Goal: Task Accomplishment & Management: Manage account settings

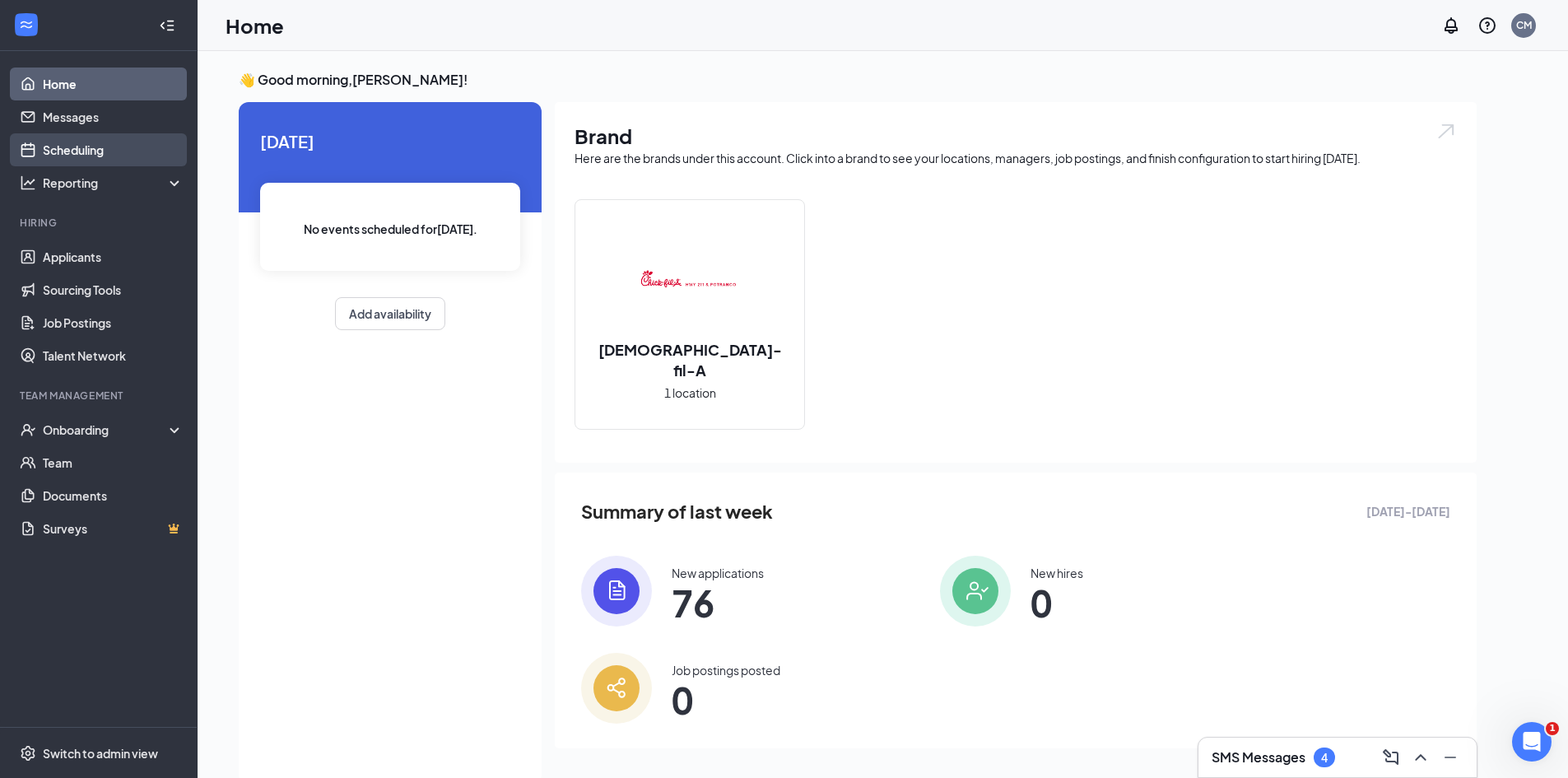
click at [115, 154] on link "Scheduling" at bounding box center [113, 149] width 141 height 33
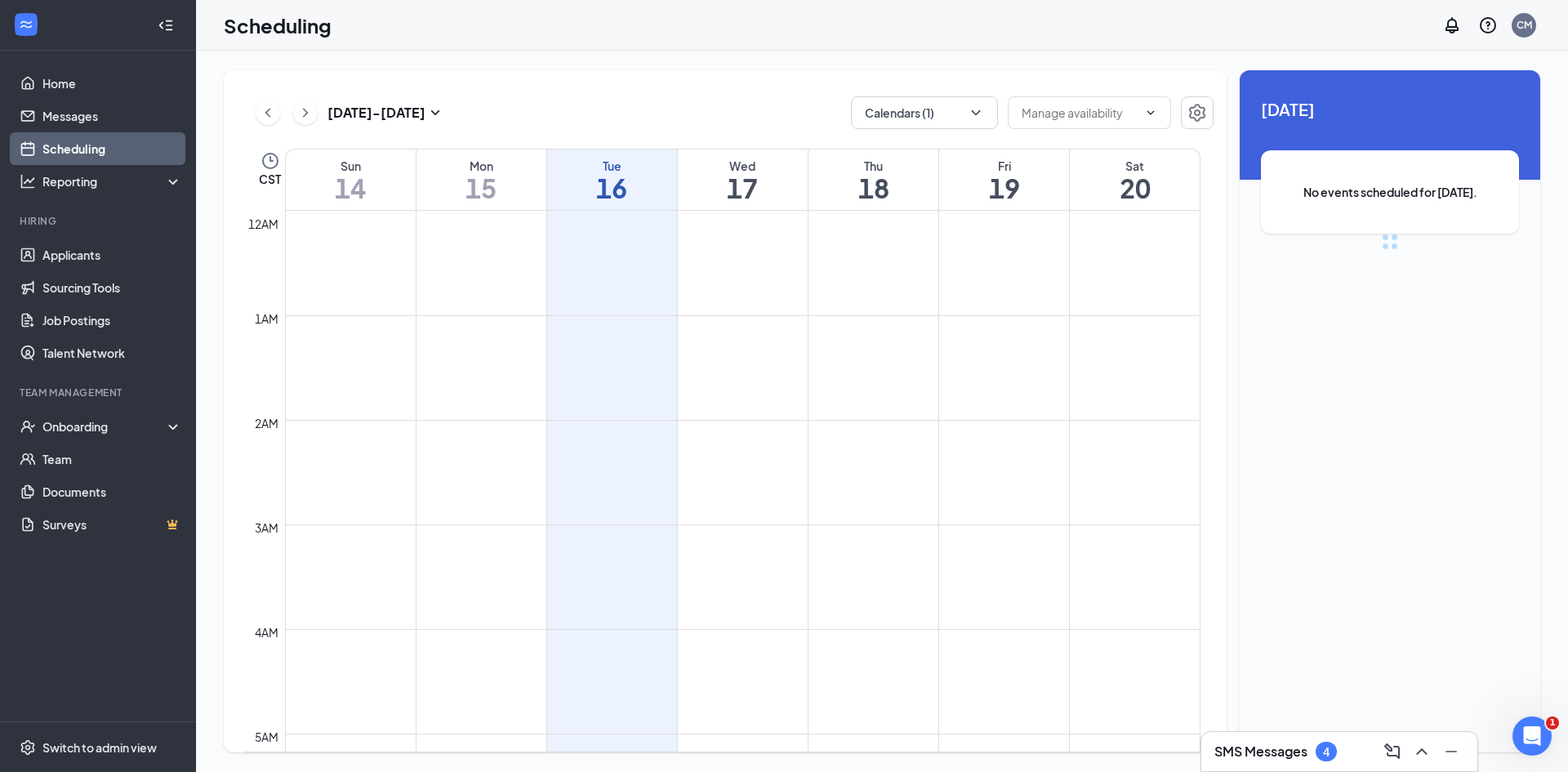
scroll to position [803, 0]
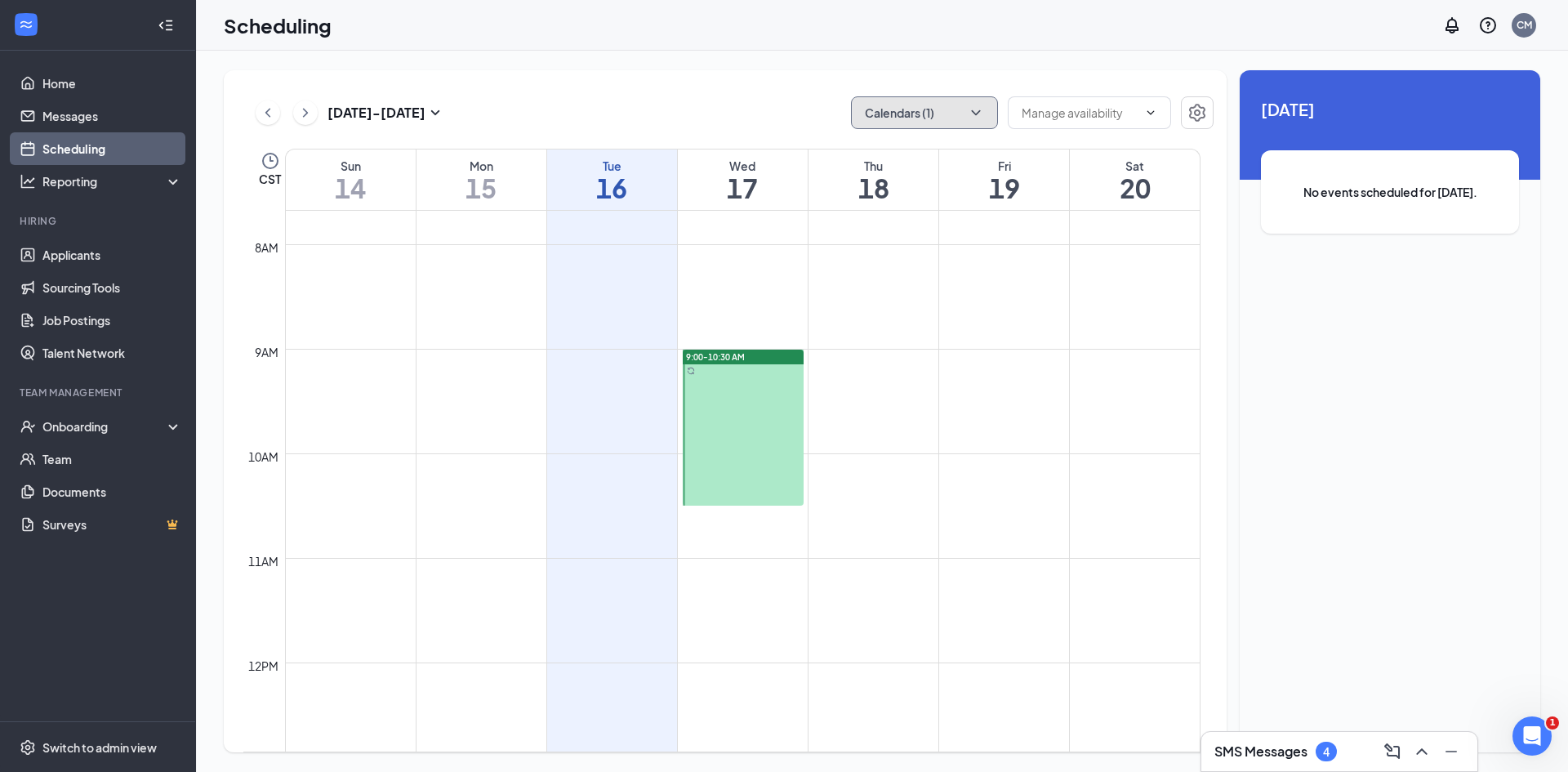
click at [900, 119] on button "Calendars (1)" at bounding box center [925, 113] width 147 height 33
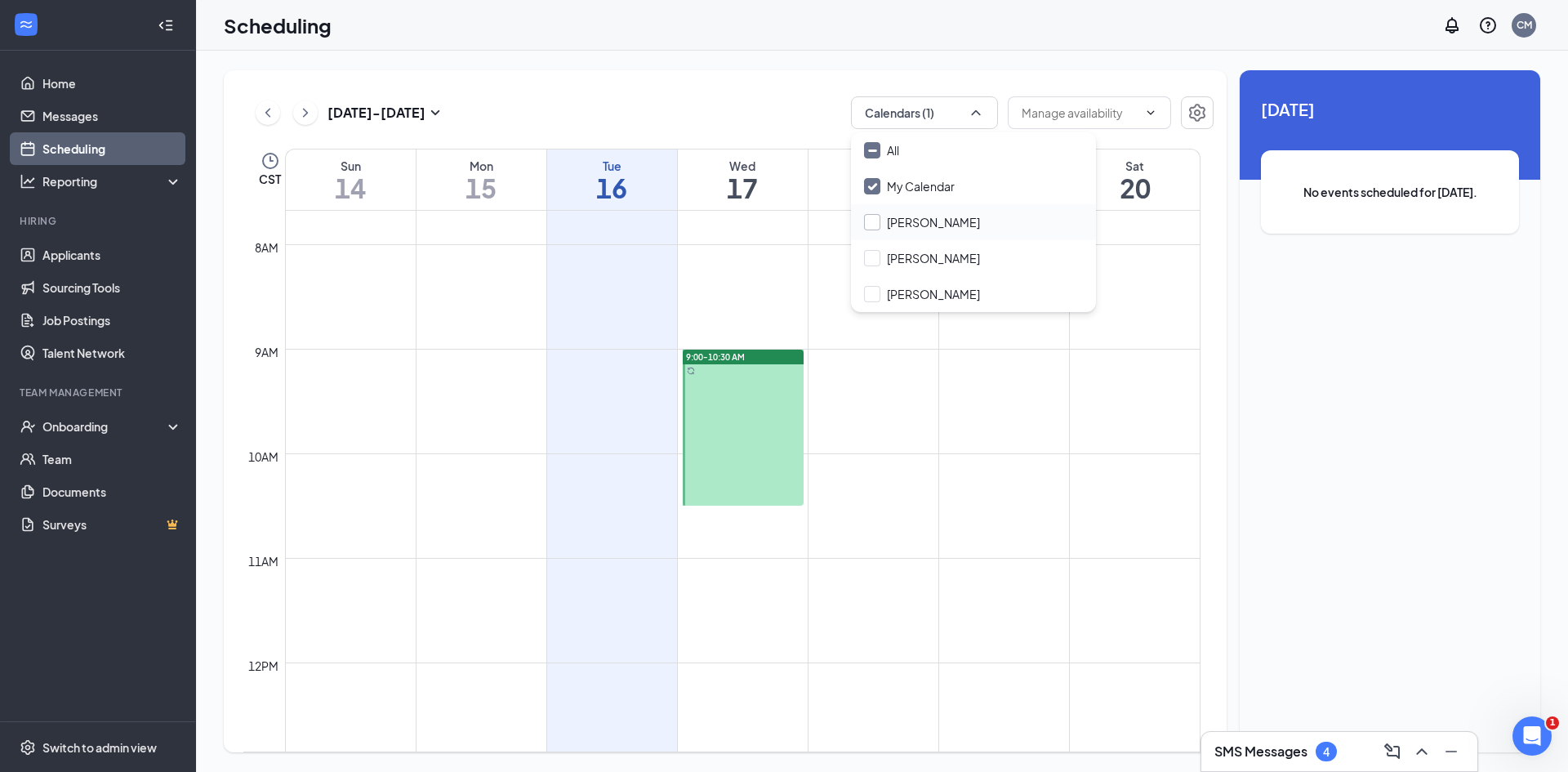
click at [910, 228] on input "[PERSON_NAME]" at bounding box center [922, 222] width 116 height 17
checkbox input "true"
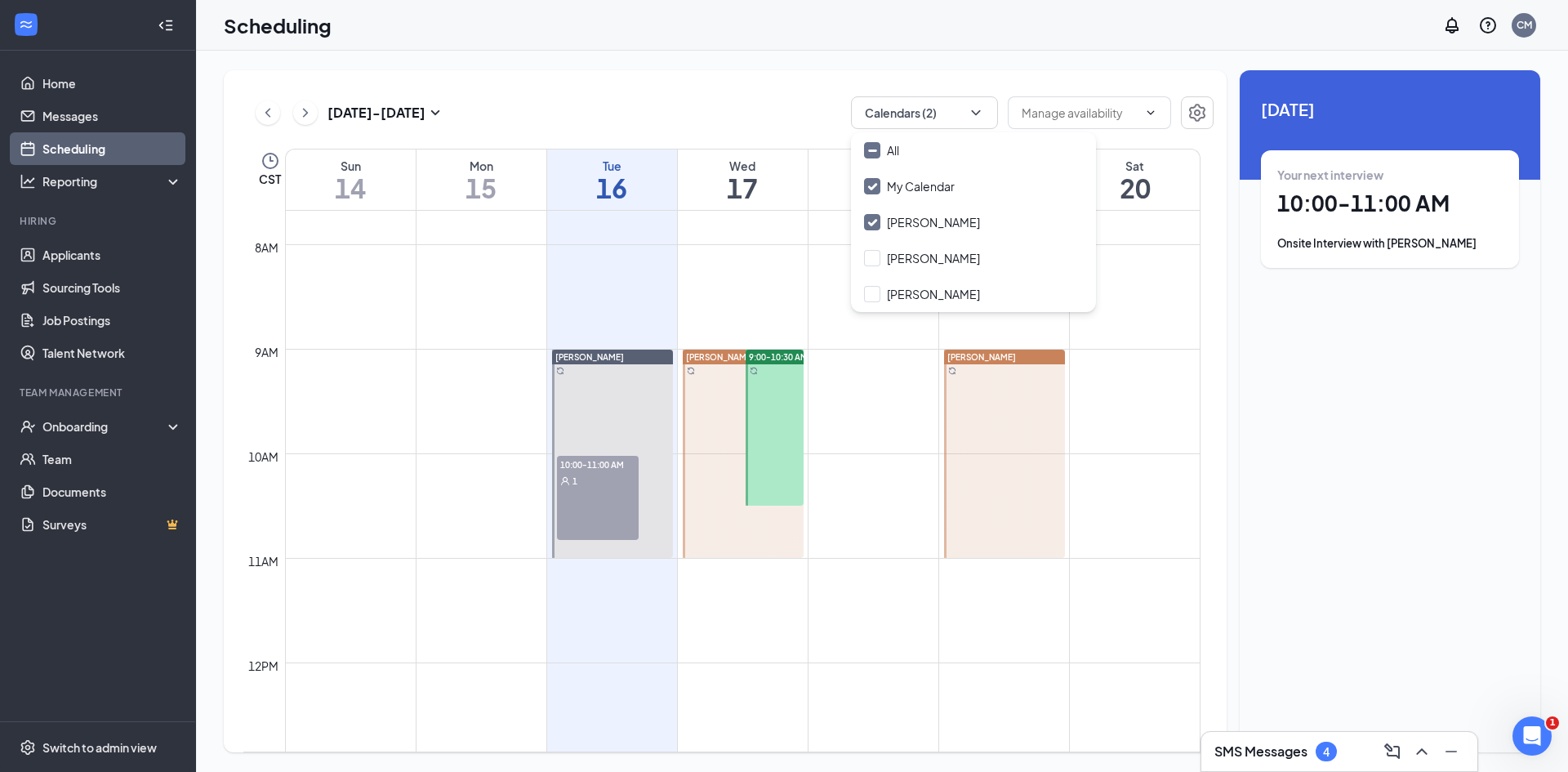
click at [1394, 223] on div "Your next interview 10:00 - 11:00 AM Onsite Interview with [PERSON_NAME]" at bounding box center [1390, 208] width 225 height 85
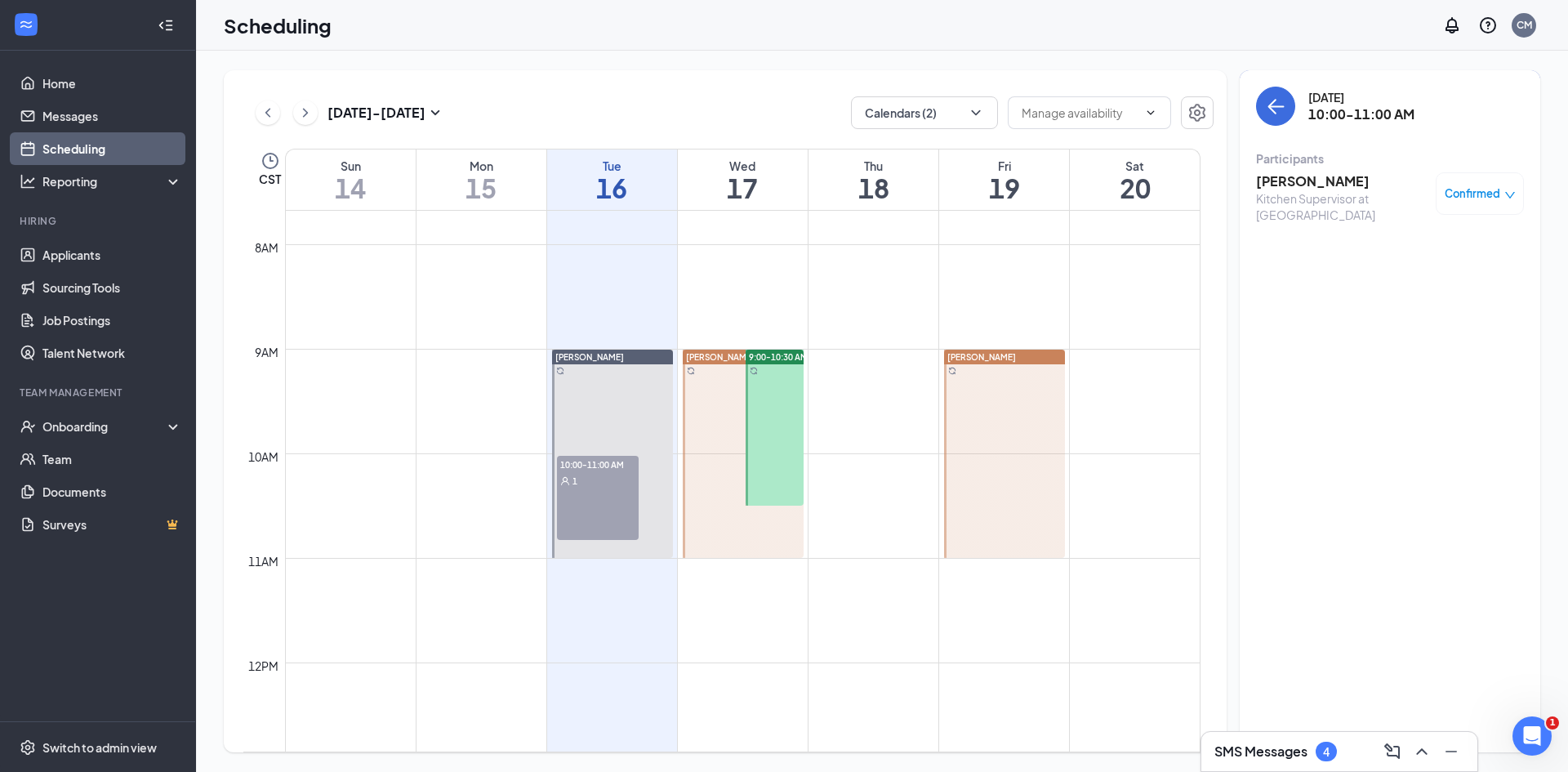
click at [1308, 180] on h3 "[PERSON_NAME]" at bounding box center [1342, 180] width 171 height 18
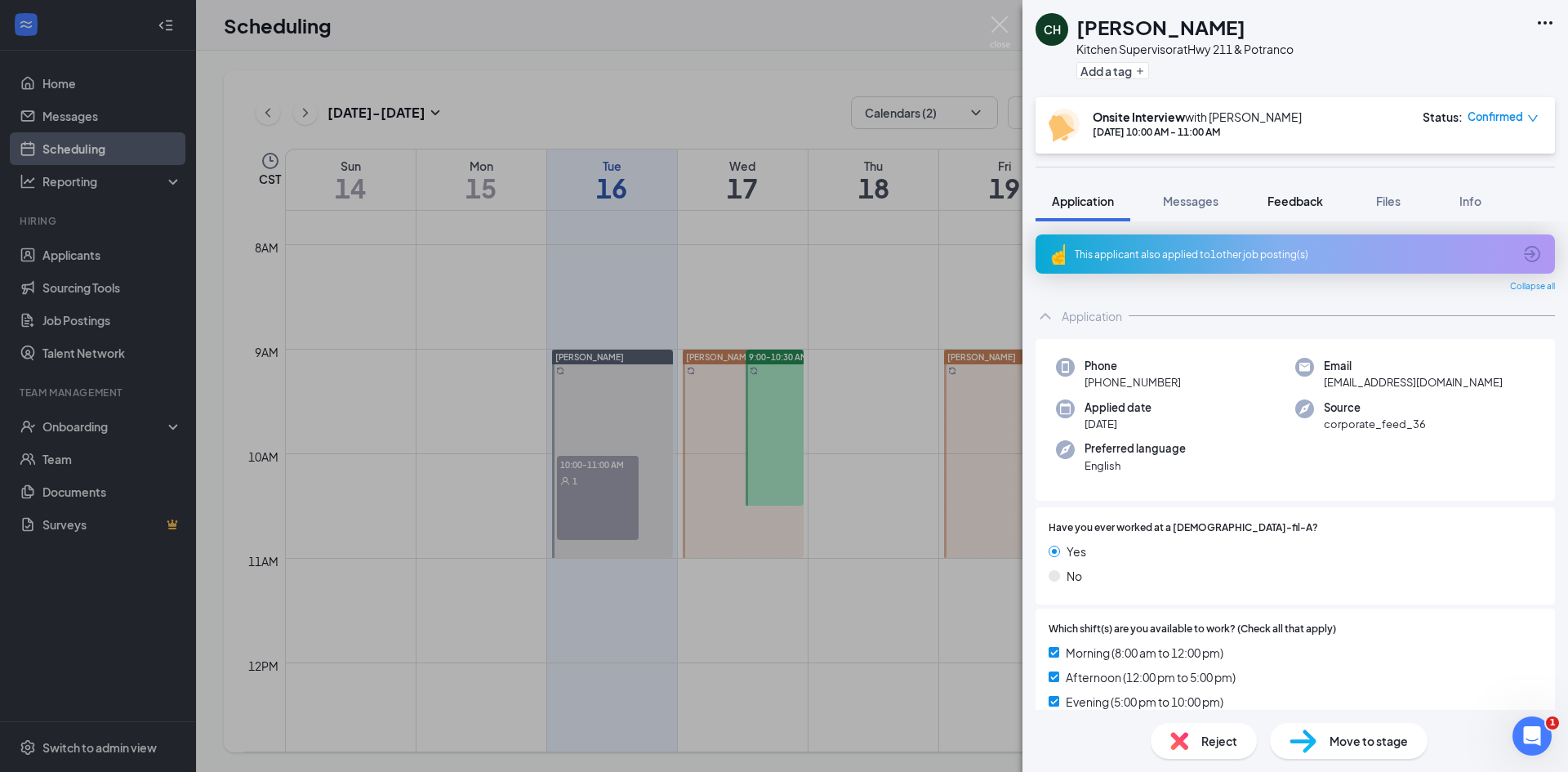
click at [1301, 202] on span "Feedback" at bounding box center [1295, 201] width 56 height 15
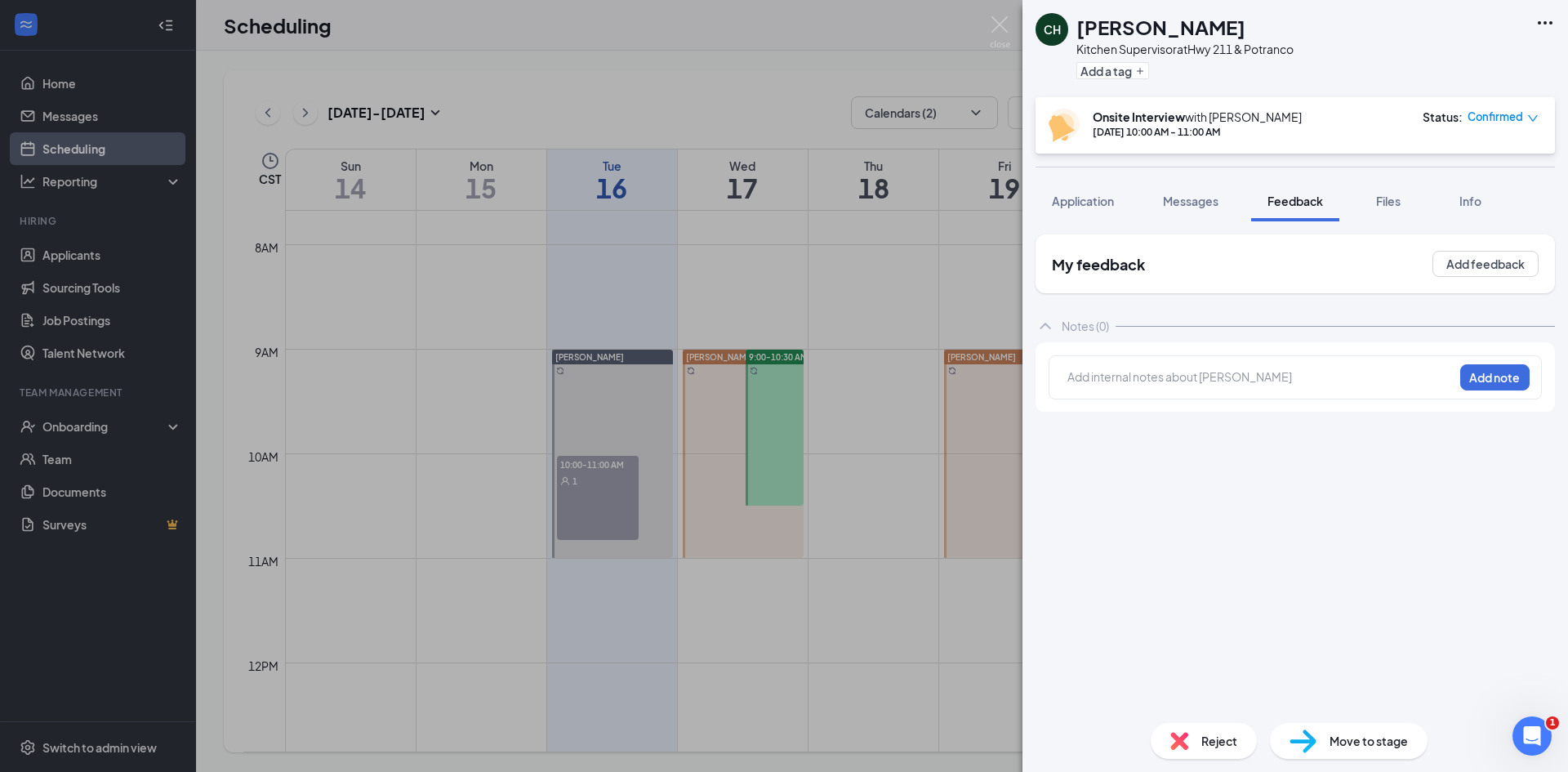
click at [1152, 393] on div "Add internal notes about [PERSON_NAME] Add note" at bounding box center [1295, 377] width 493 height 44
click at [1158, 372] on div at bounding box center [1260, 377] width 384 height 17
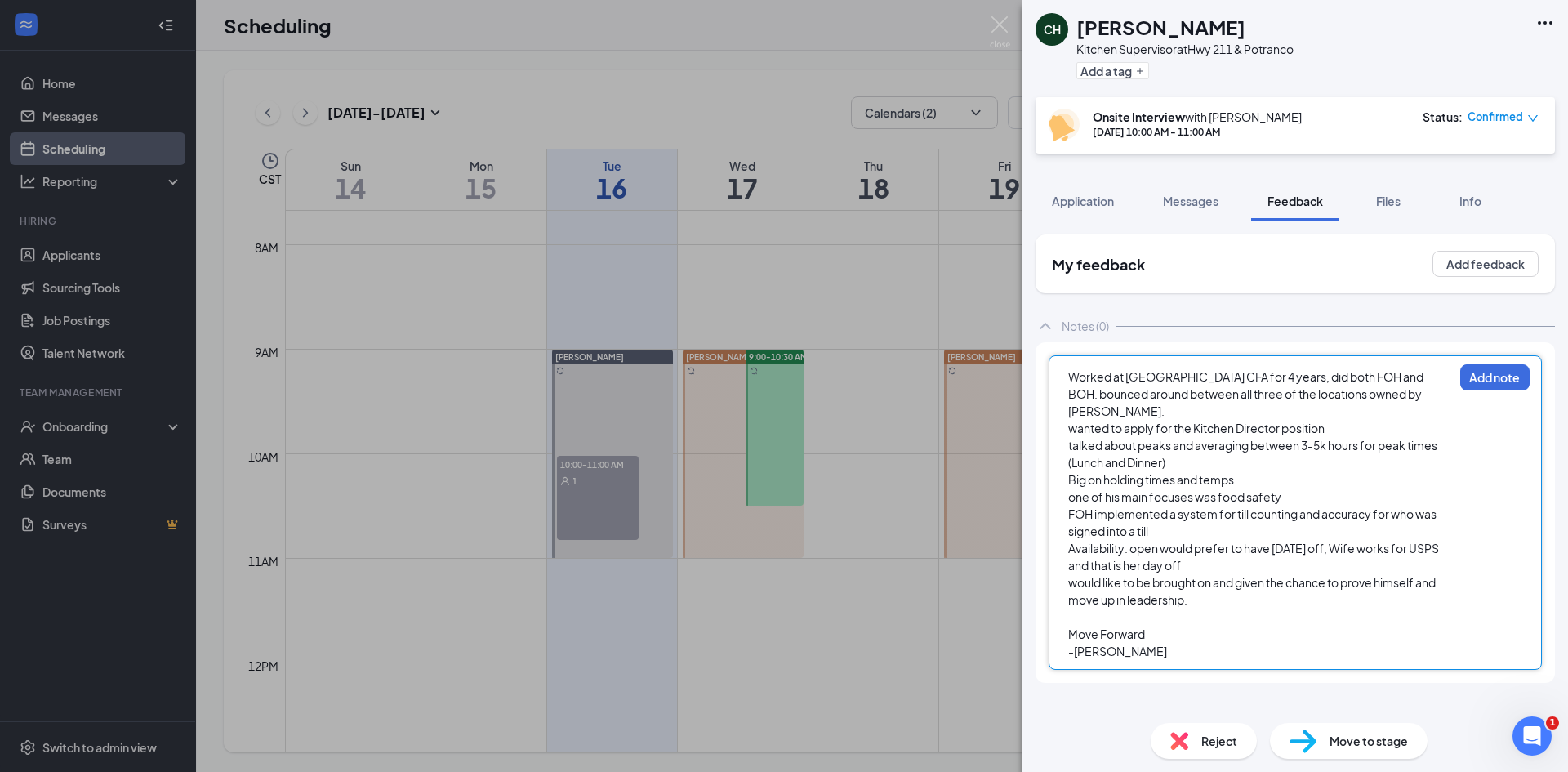
click at [1499, 364] on div "Worked at [GEOGRAPHIC_DATA] CFA for 4 years, did both FOH and BOH. bounced arou…" at bounding box center [1295, 512] width 493 height 314
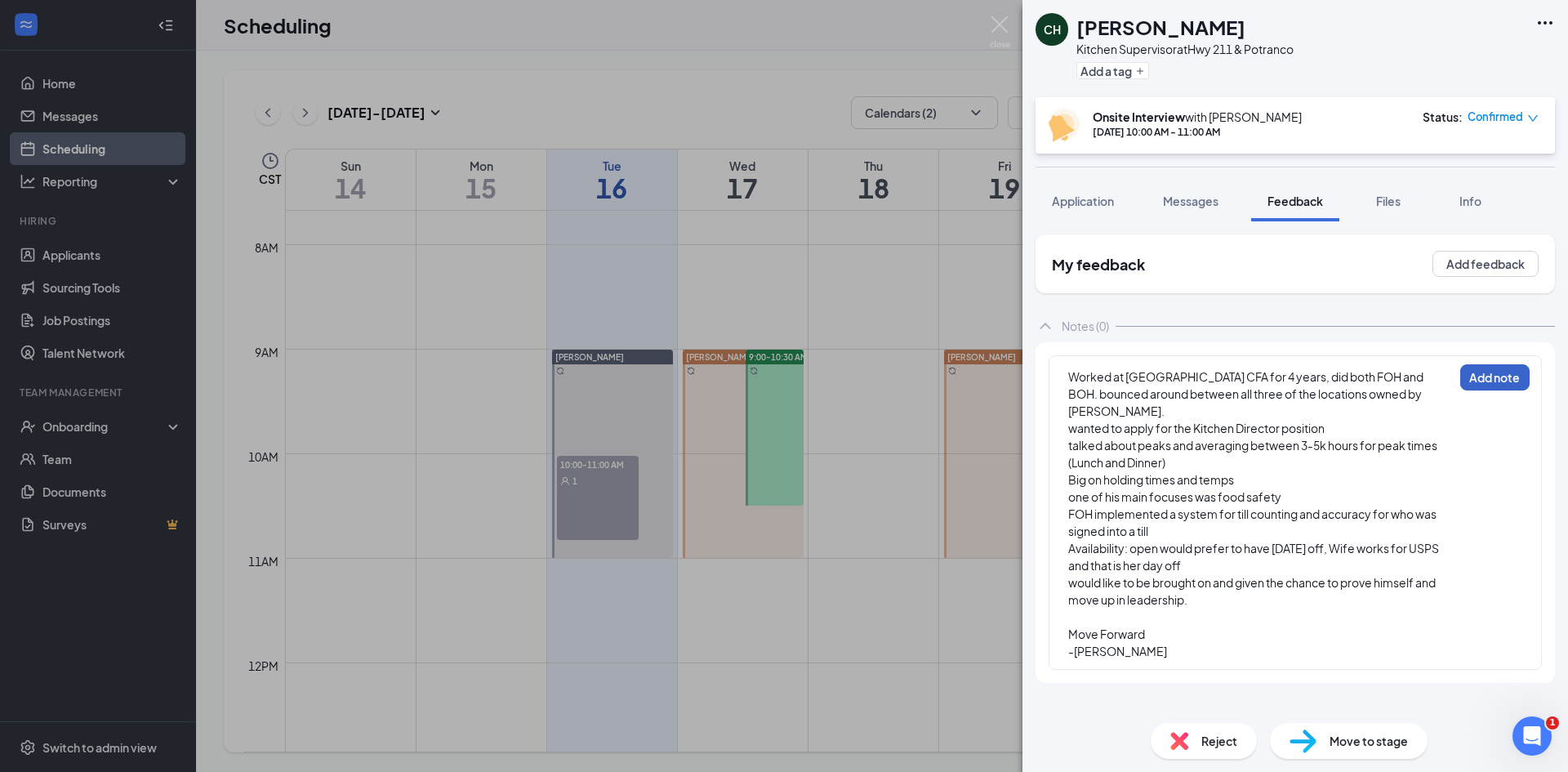
click at [1500, 381] on button "Add note" at bounding box center [1495, 378] width 70 height 26
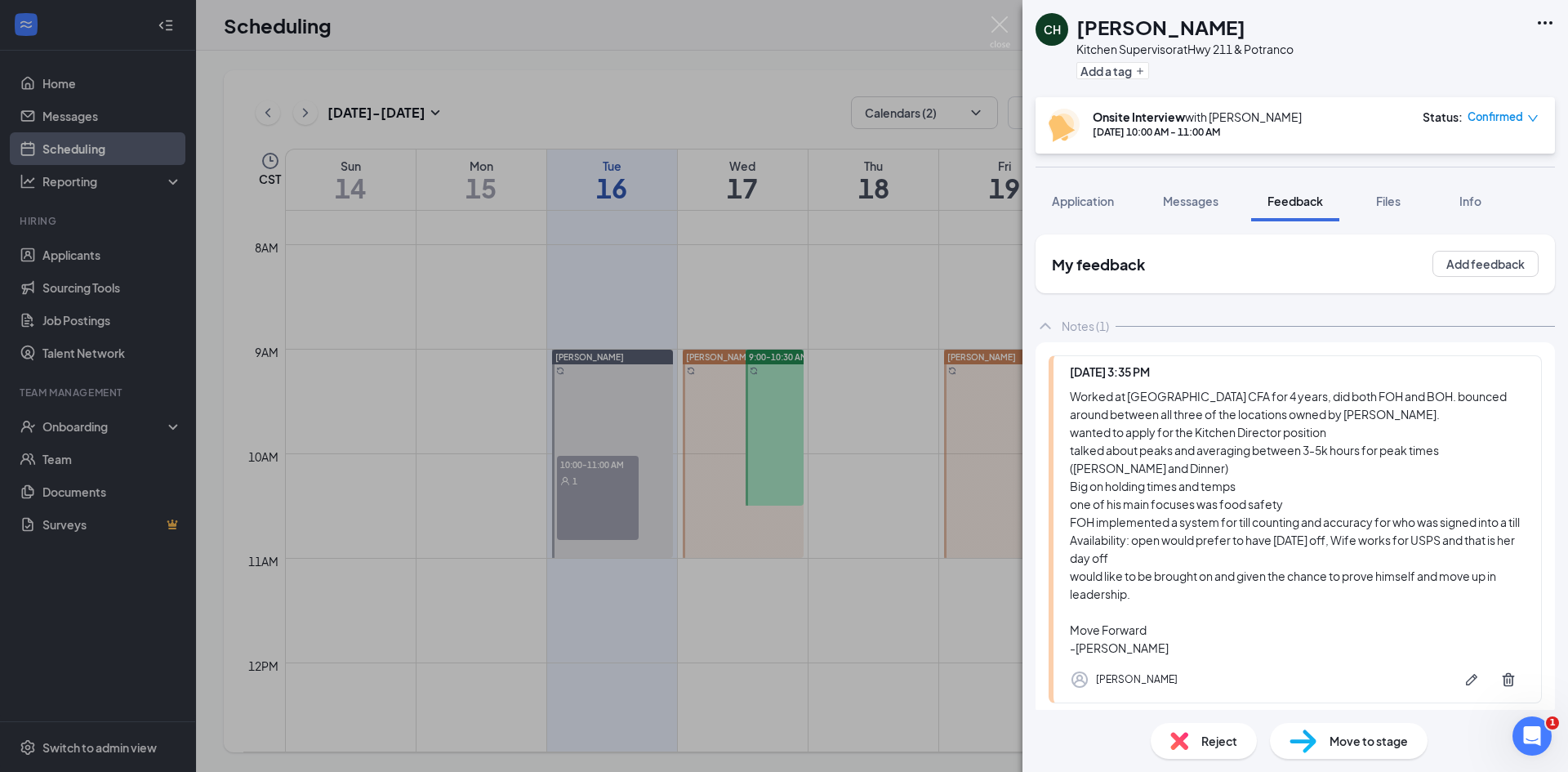
click at [596, 69] on div "[PERSON_NAME] Kitchen Supervisor at Hwy 211 & Potranco Add a tag Onsite Intervi…" at bounding box center [784, 386] width 1568 height 772
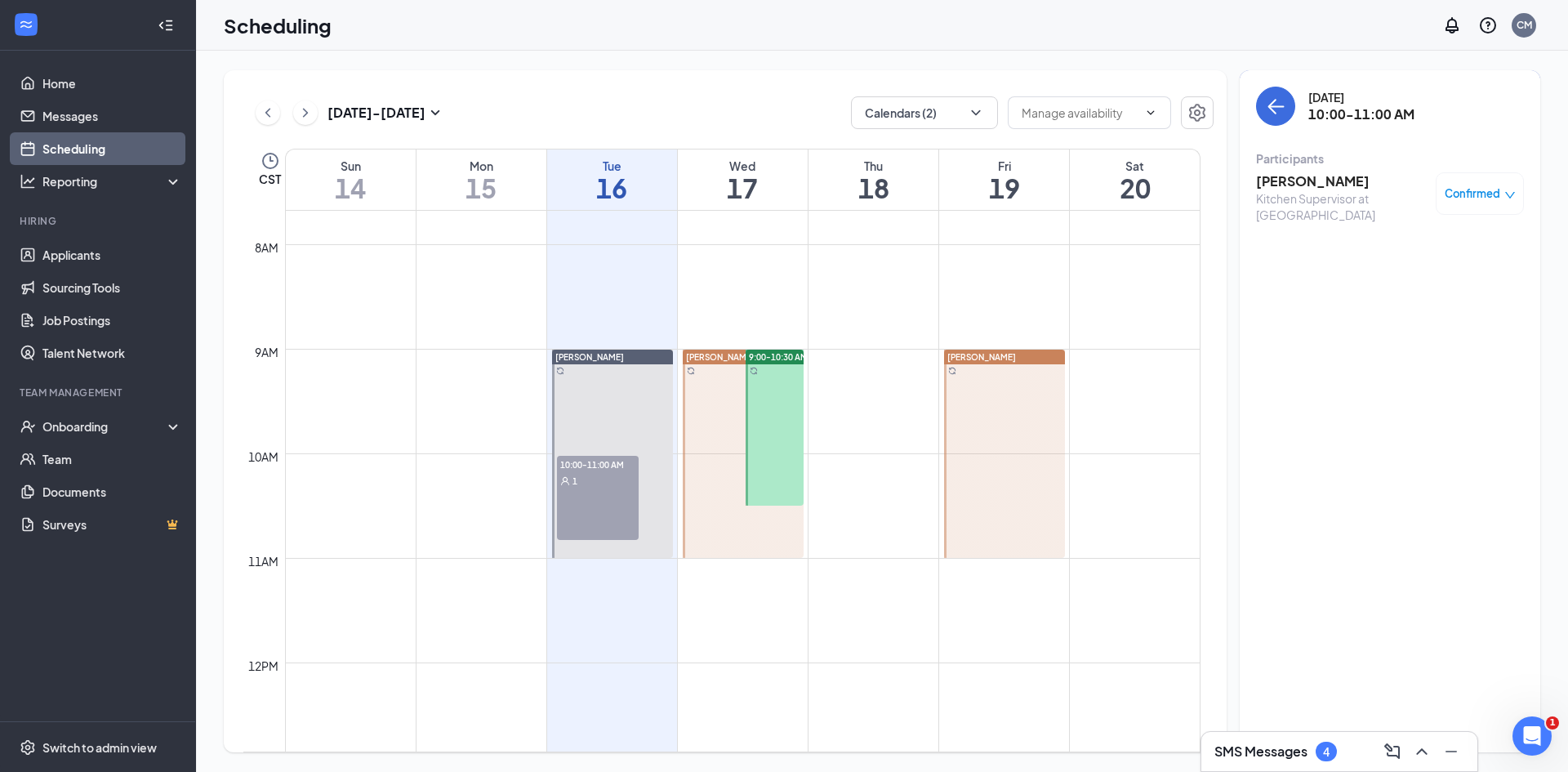
click at [1318, 189] on h3 "[PERSON_NAME]" at bounding box center [1342, 180] width 171 height 18
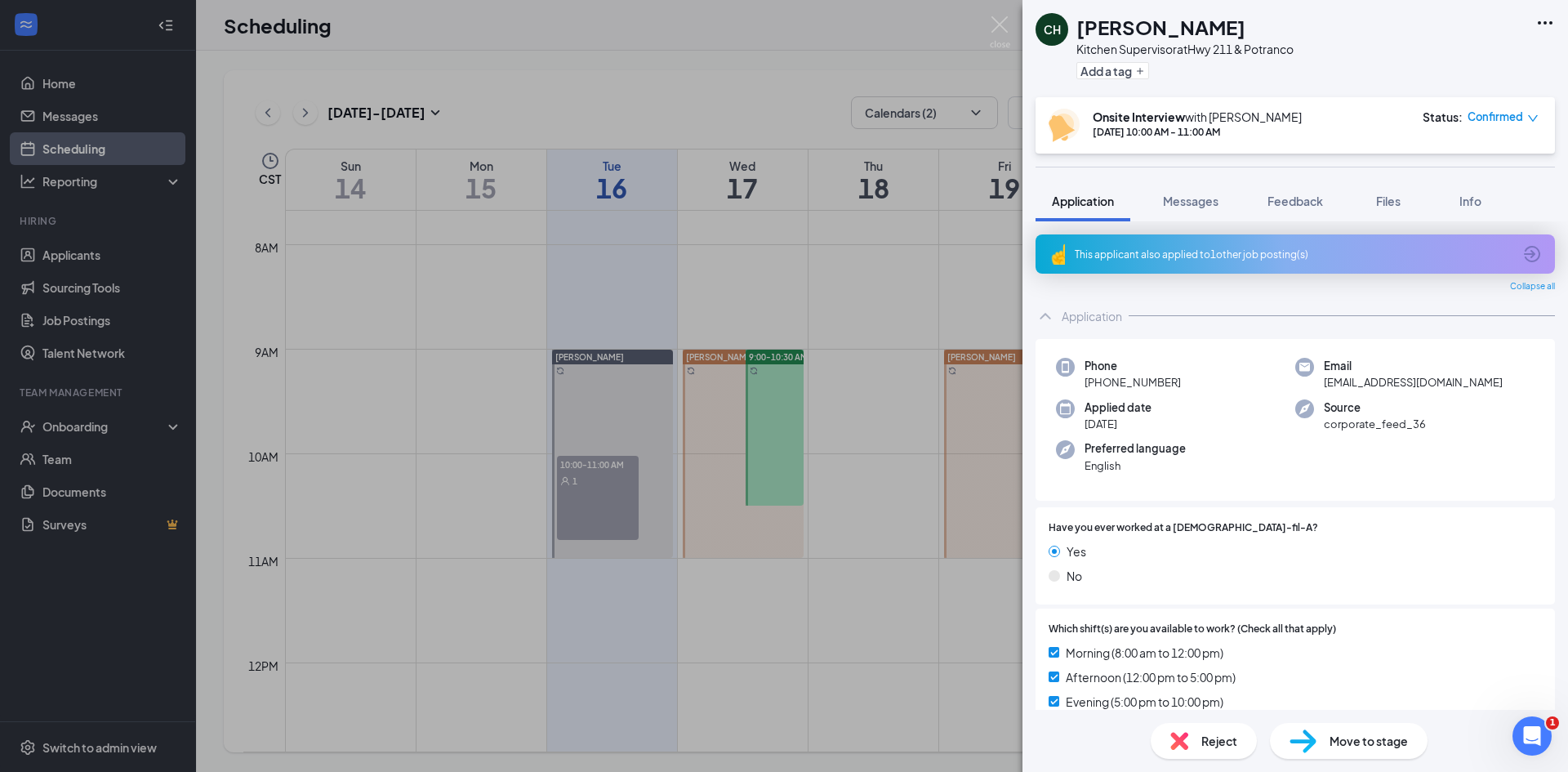
click at [1372, 739] on span "Move to stage" at bounding box center [1369, 740] width 78 height 18
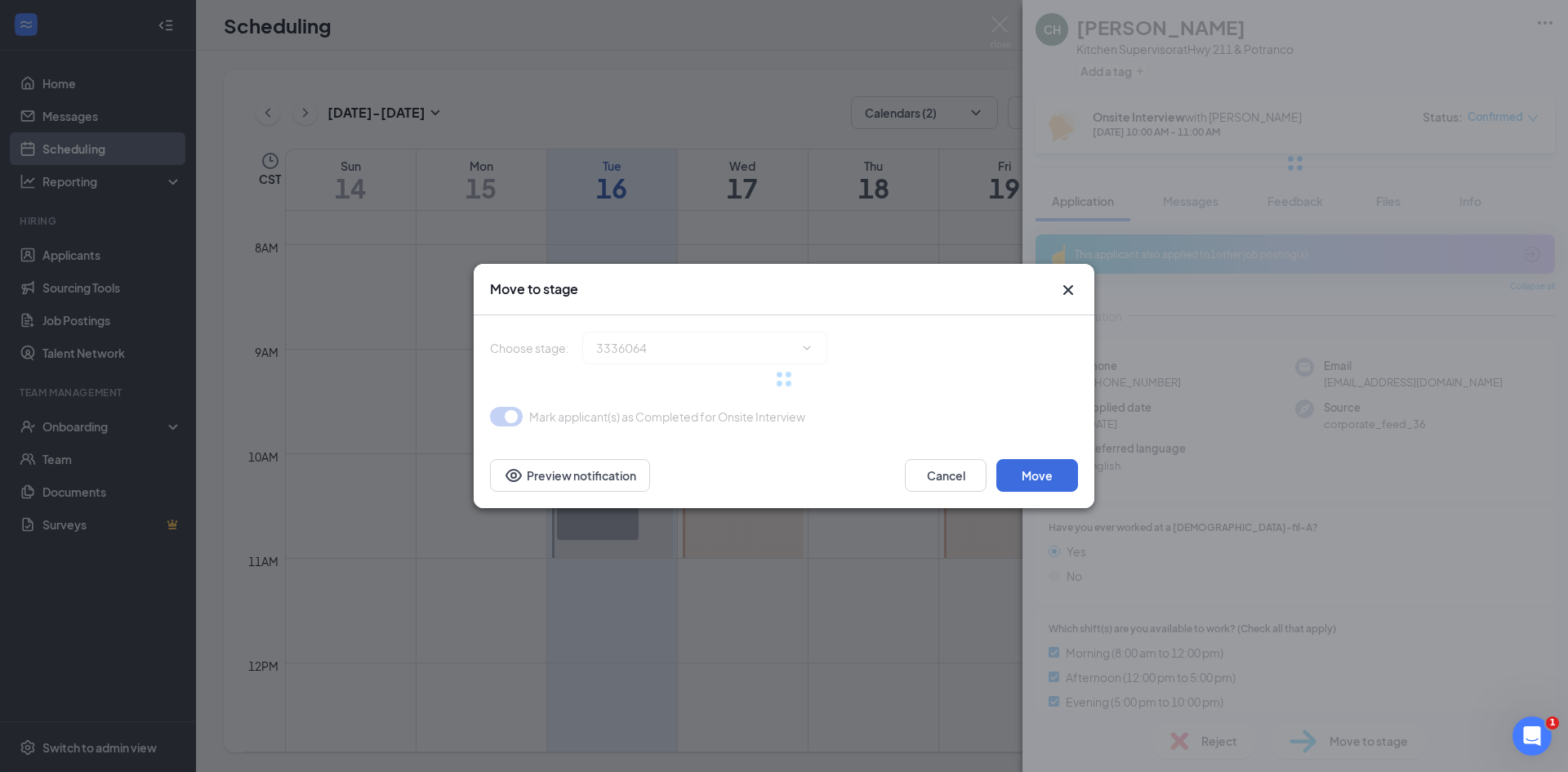
type input "Final Interview (next stage)"
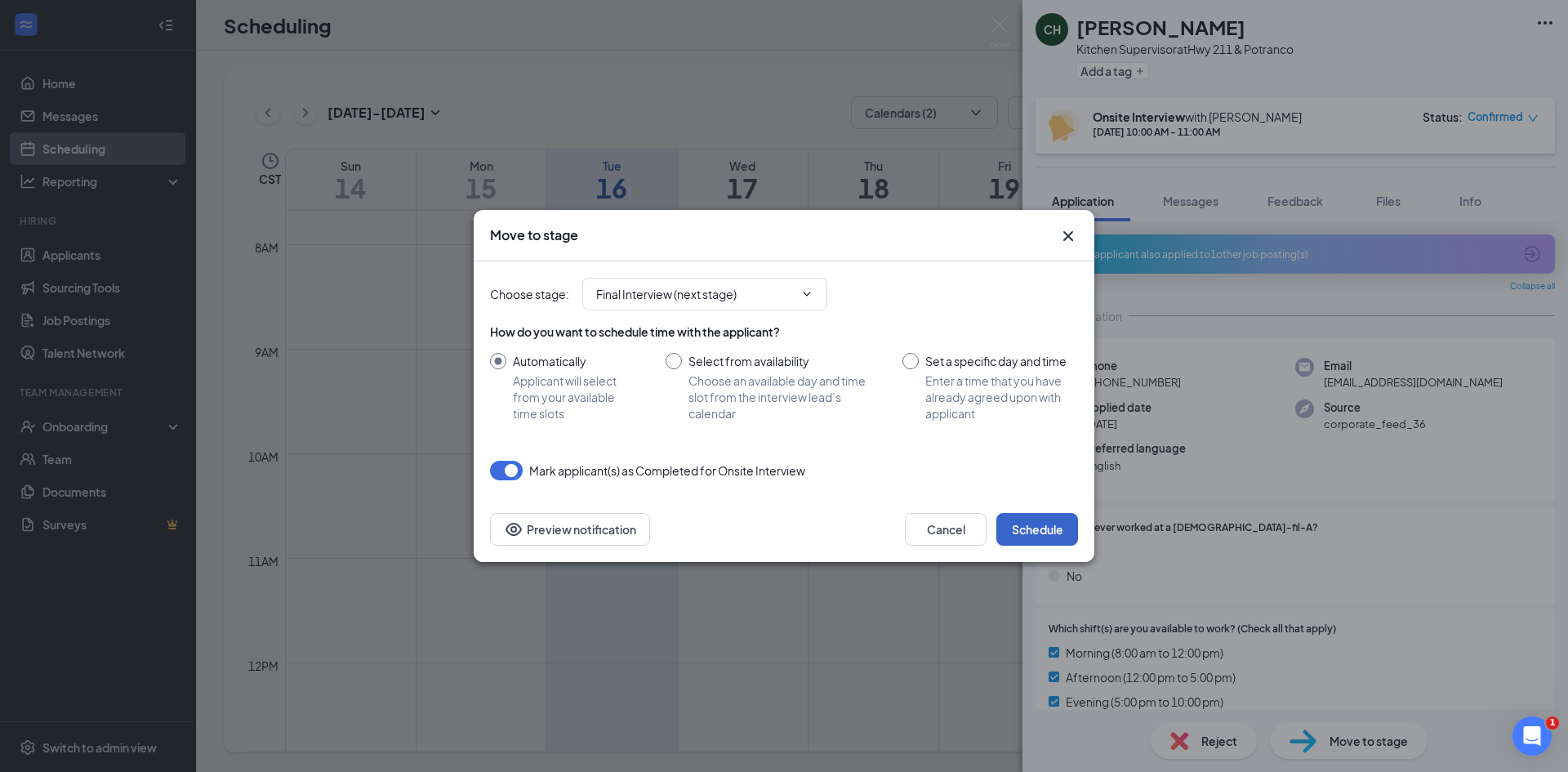
click at [1033, 525] on button "Schedule" at bounding box center [1038, 528] width 82 height 33
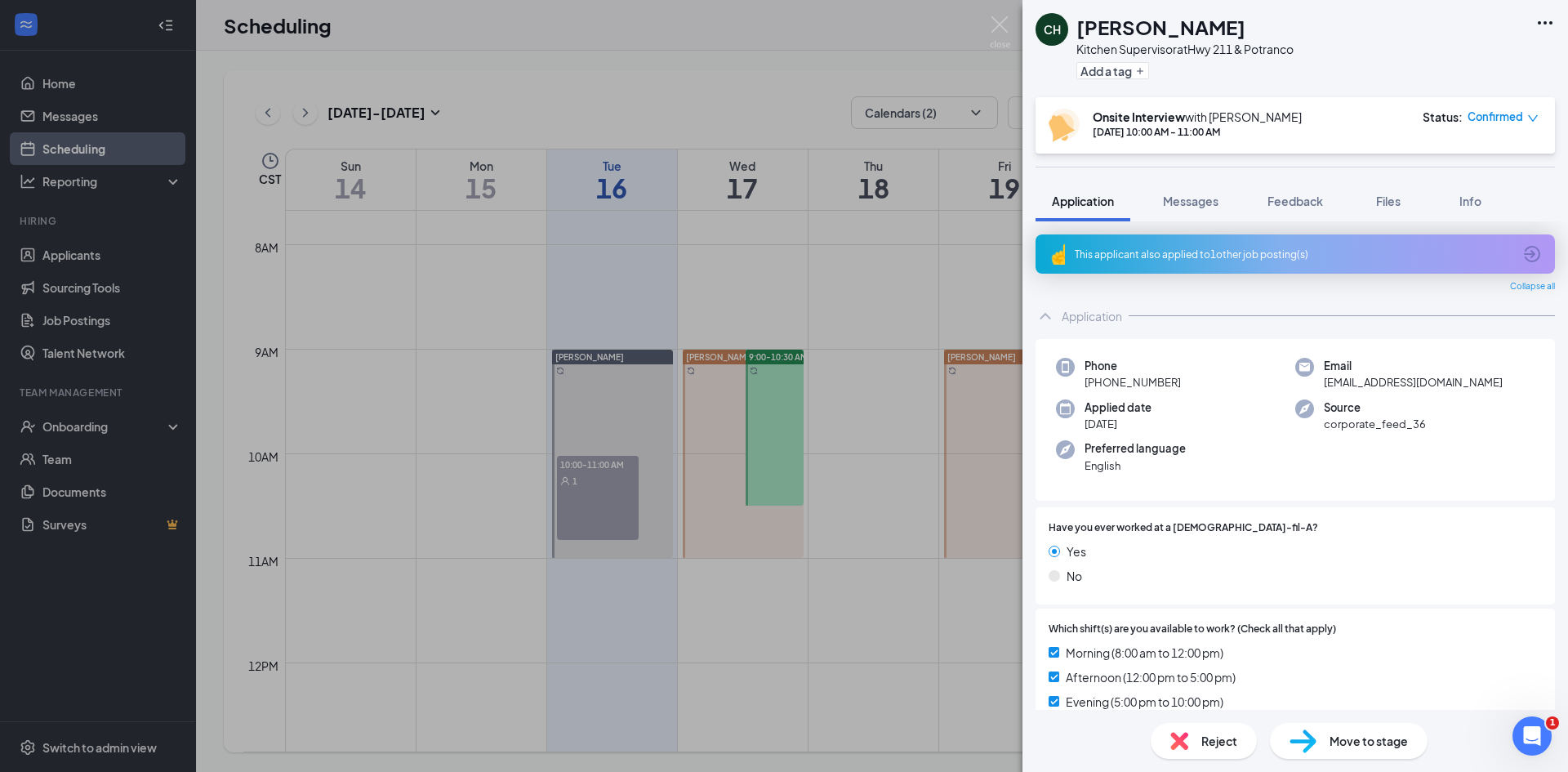
click at [817, 87] on div "[PERSON_NAME] Kitchen Supervisor at Hwy 211 & Potranco Add a tag Onsite Intervi…" at bounding box center [784, 386] width 1568 height 772
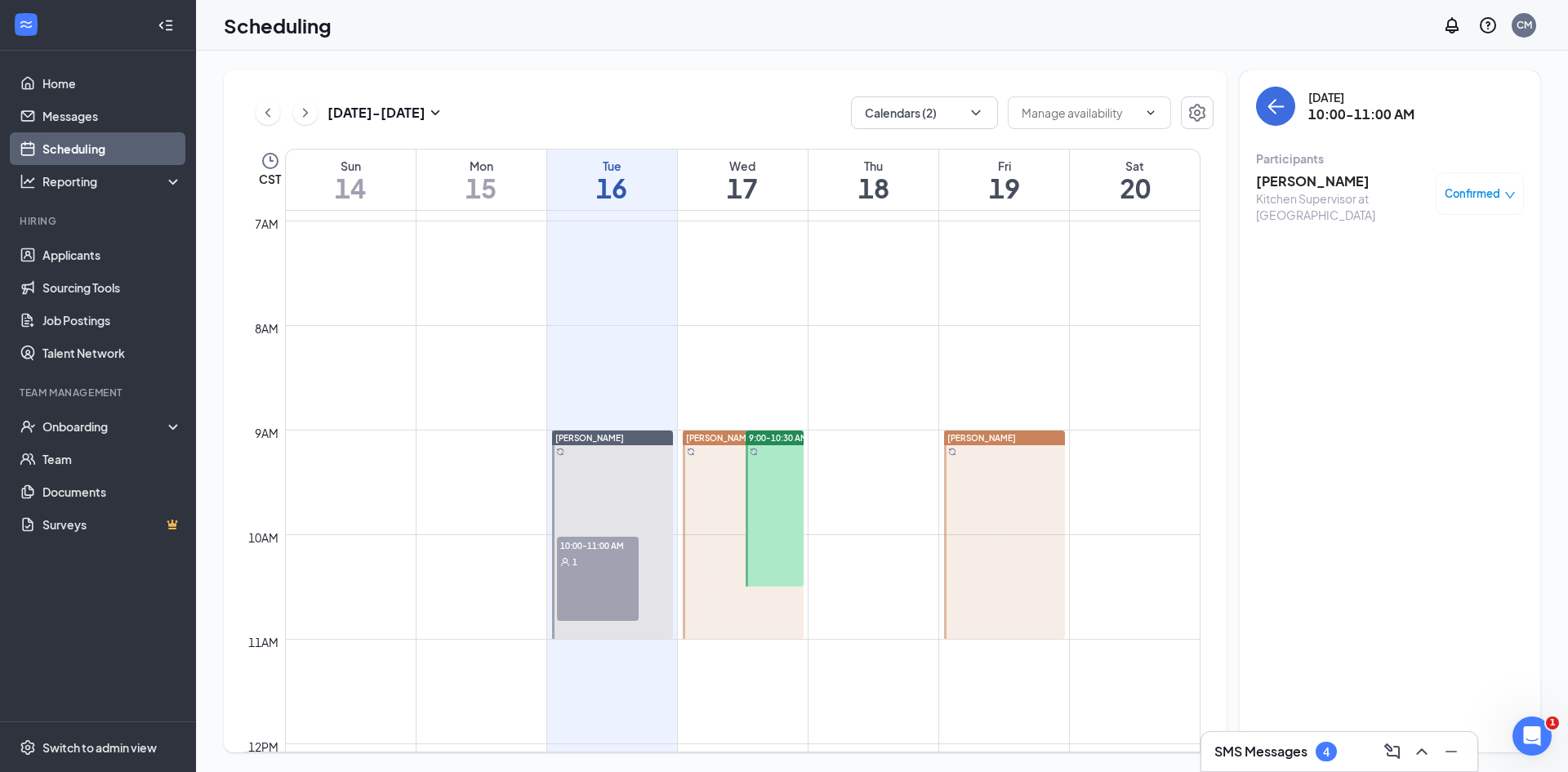
scroll to position [558, 0]
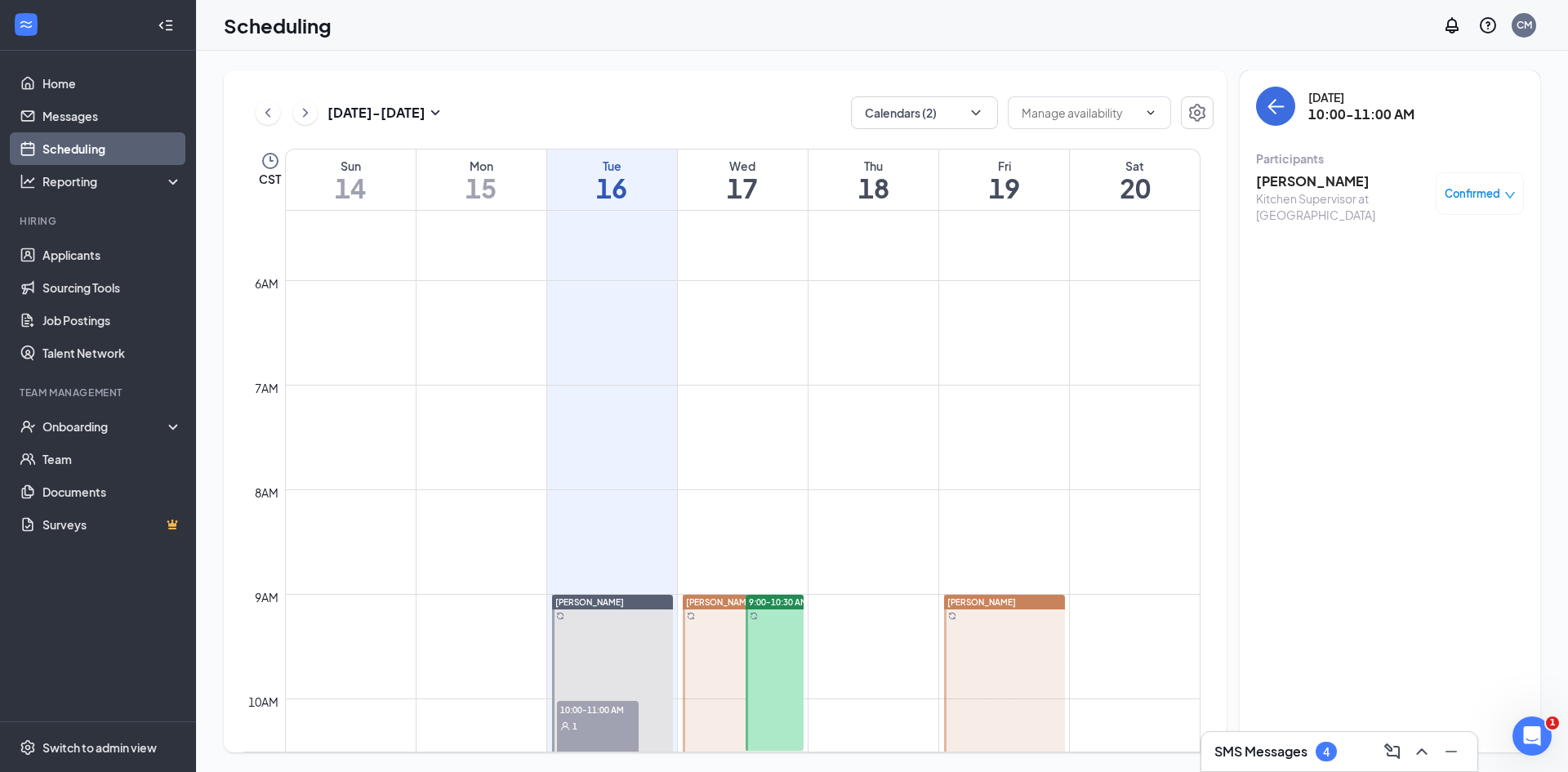
click at [1280, 760] on div "SMS Messages 4" at bounding box center [1276, 751] width 123 height 20
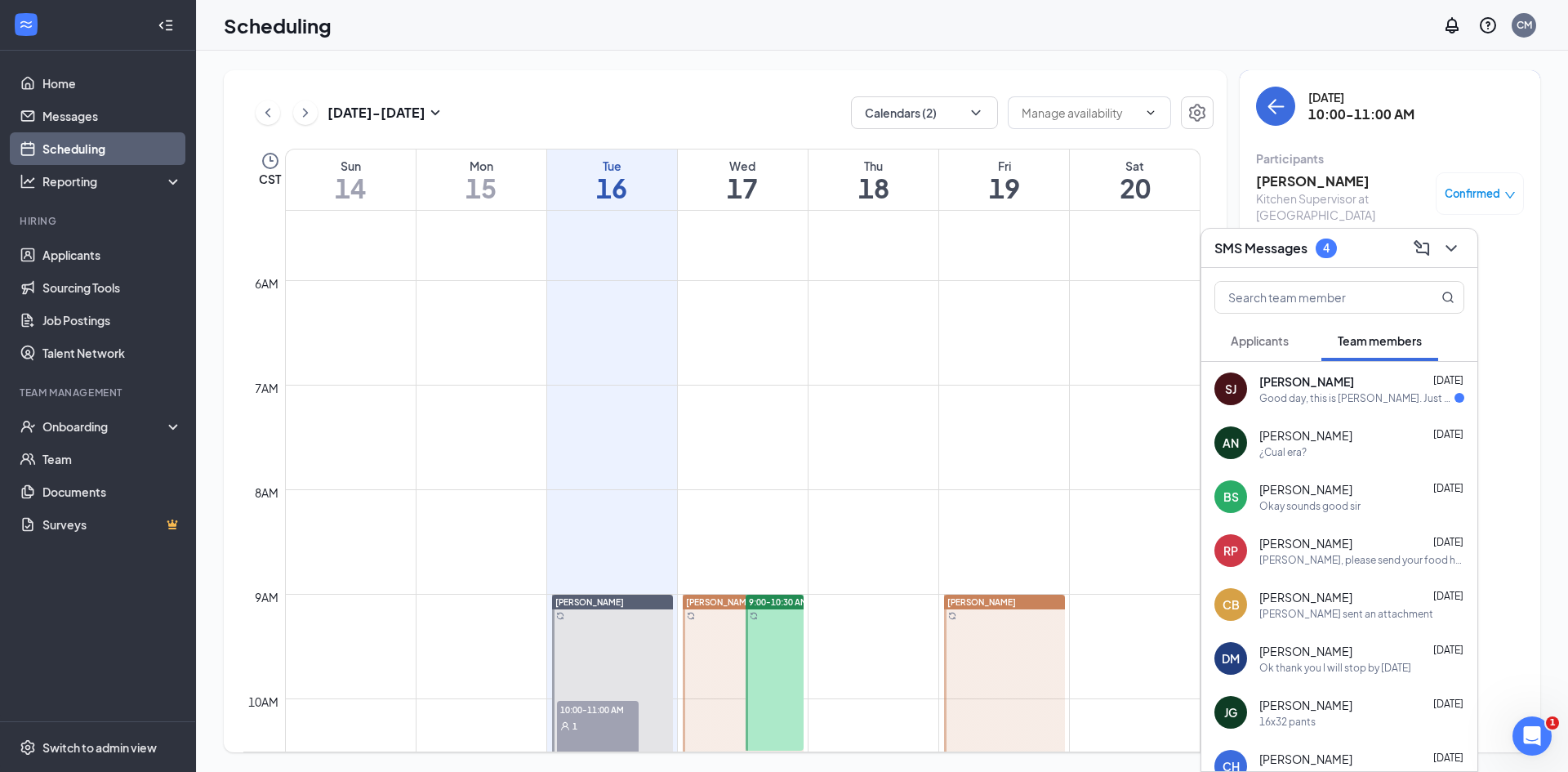
click at [1393, 387] on div "[PERSON_NAME] [DATE]" at bounding box center [1362, 381] width 205 height 17
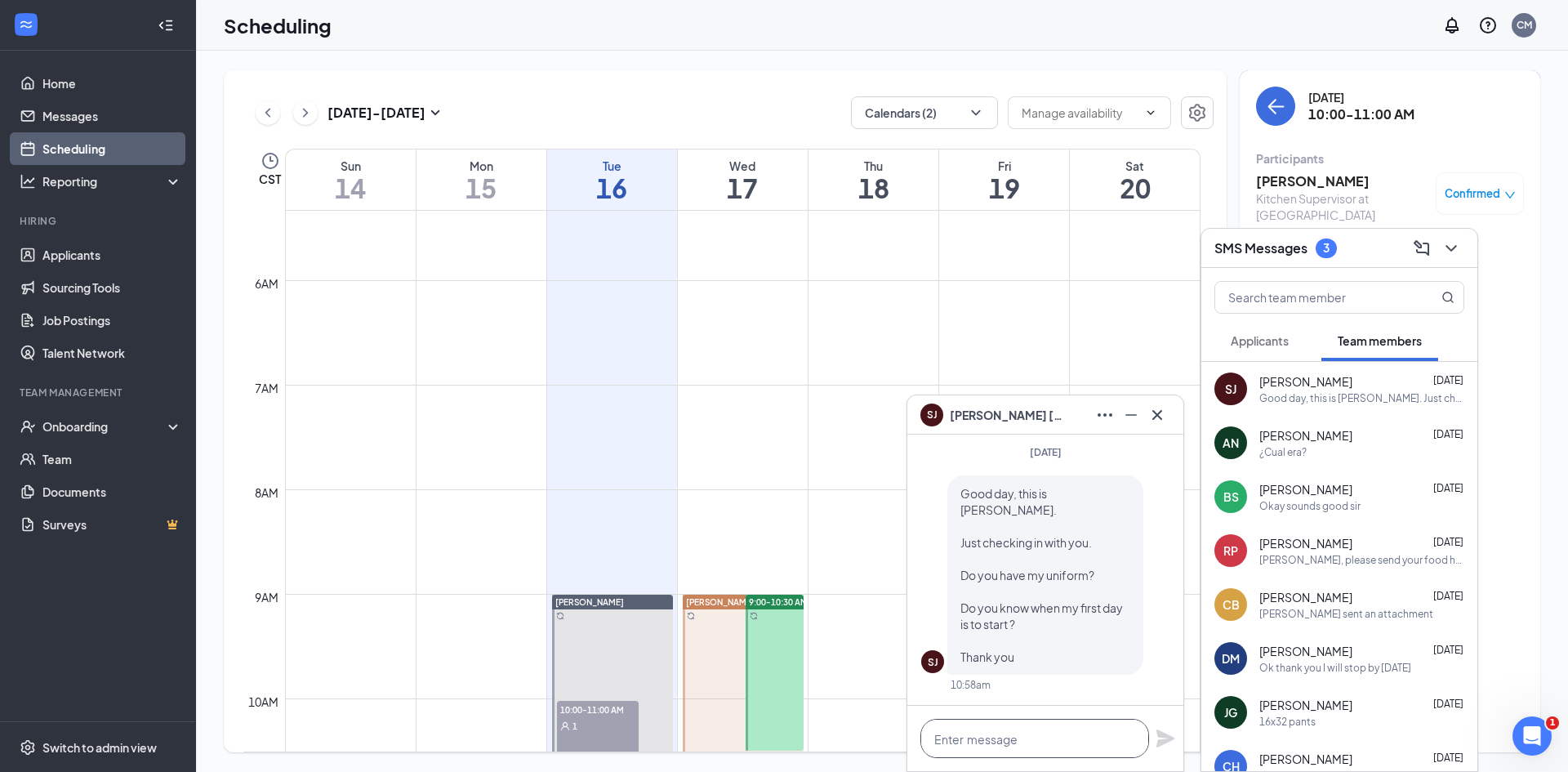
click at [1049, 738] on textarea at bounding box center [1035, 738] width 229 height 39
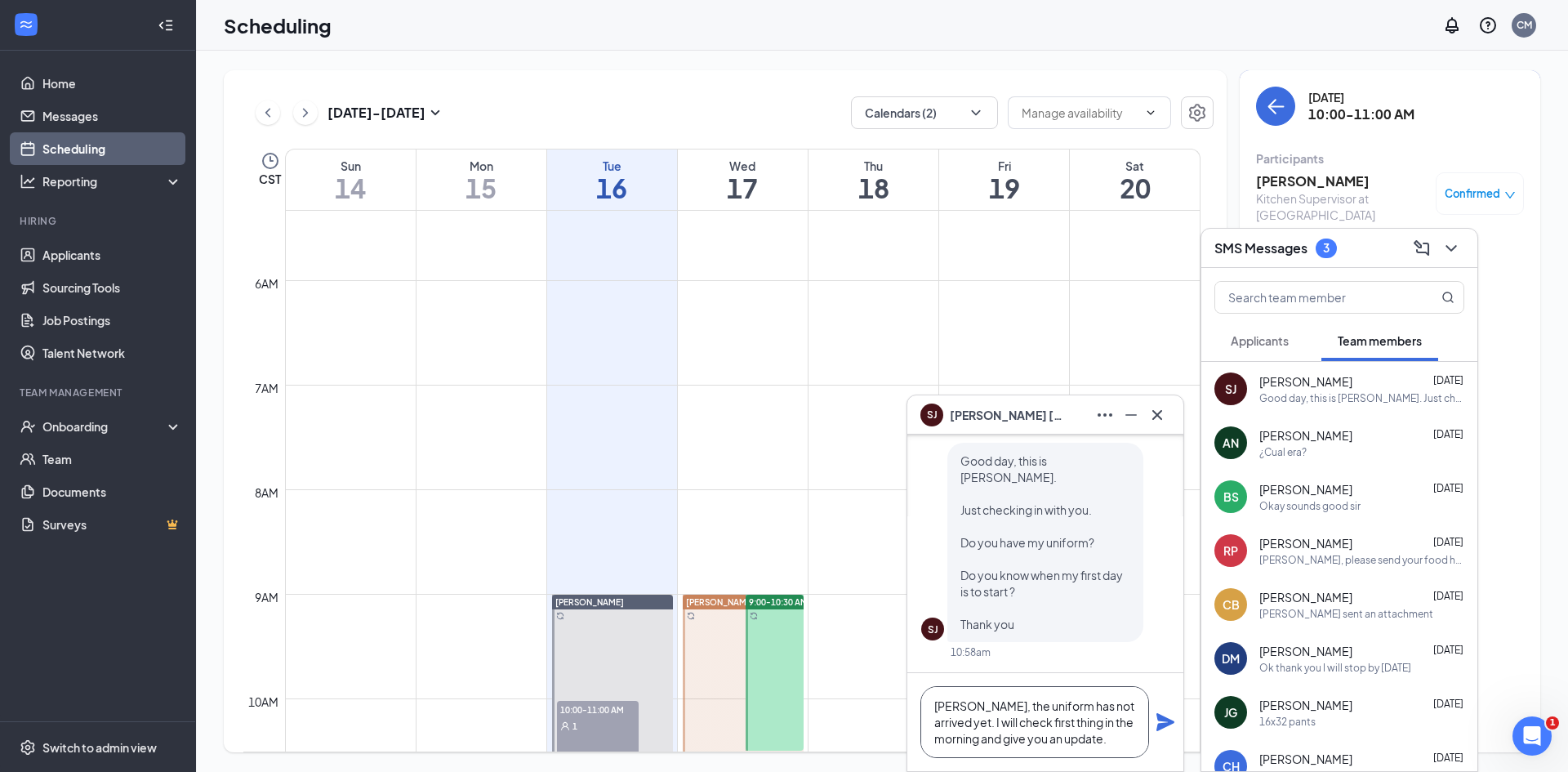
type textarea "[PERSON_NAME], the uniform has not arrived yet. I will check first thing in the…"
click at [1165, 727] on icon "Plane" at bounding box center [1165, 721] width 20 height 20
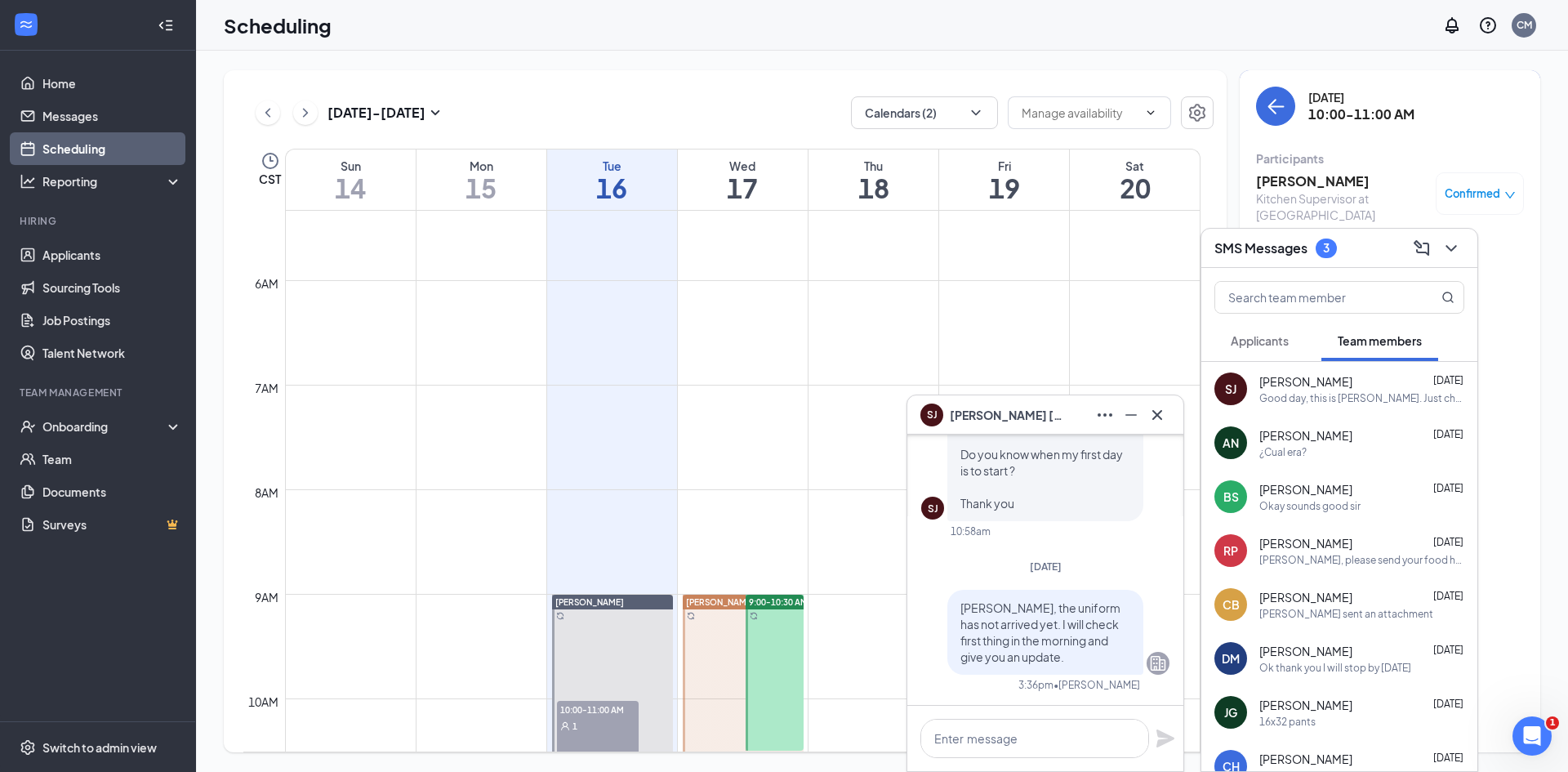
scroll to position [0, 0]
click at [1167, 424] on icon "Cross" at bounding box center [1157, 414] width 20 height 20
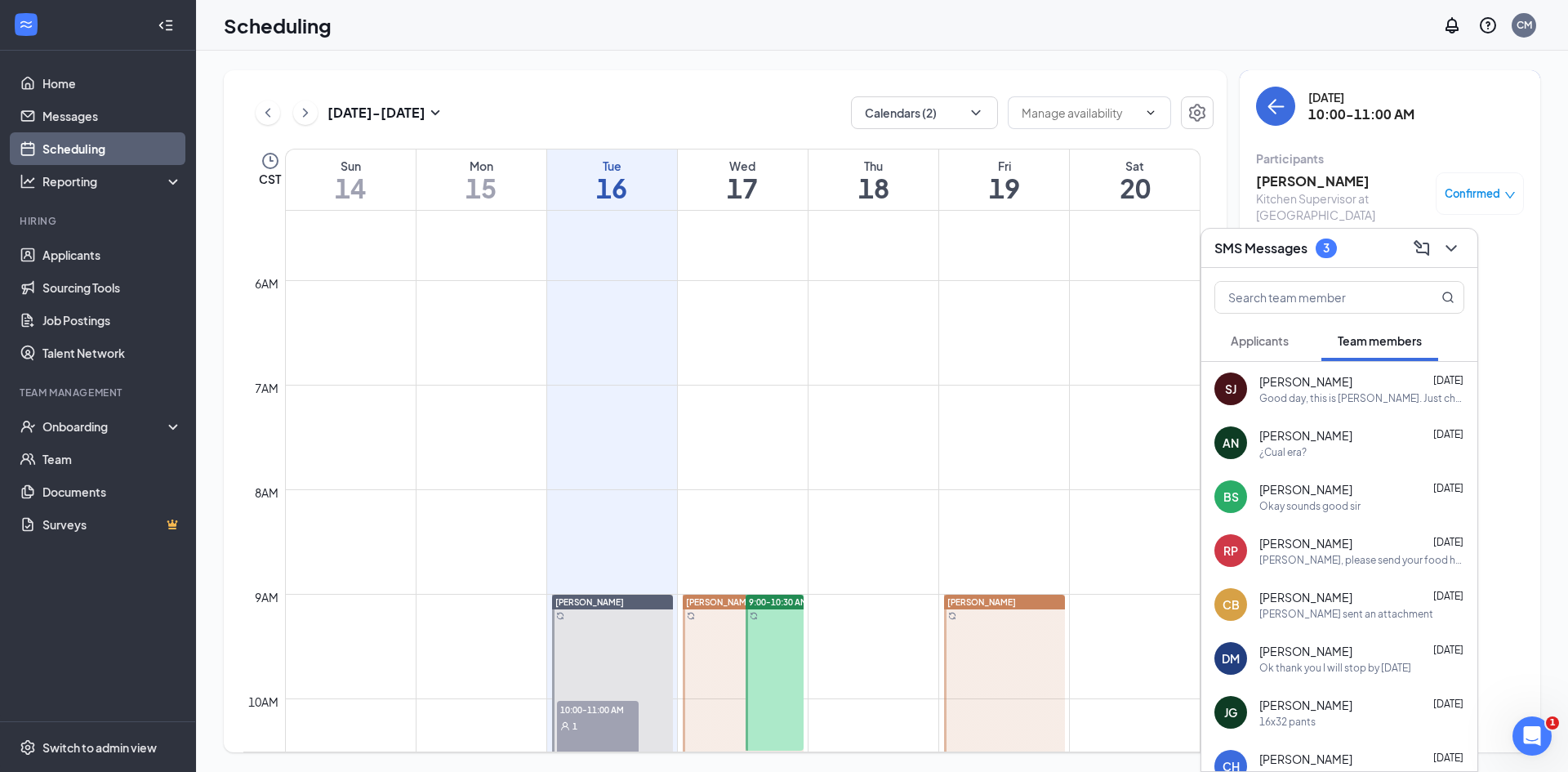
click at [1278, 338] on span "Applicants" at bounding box center [1260, 340] width 58 height 15
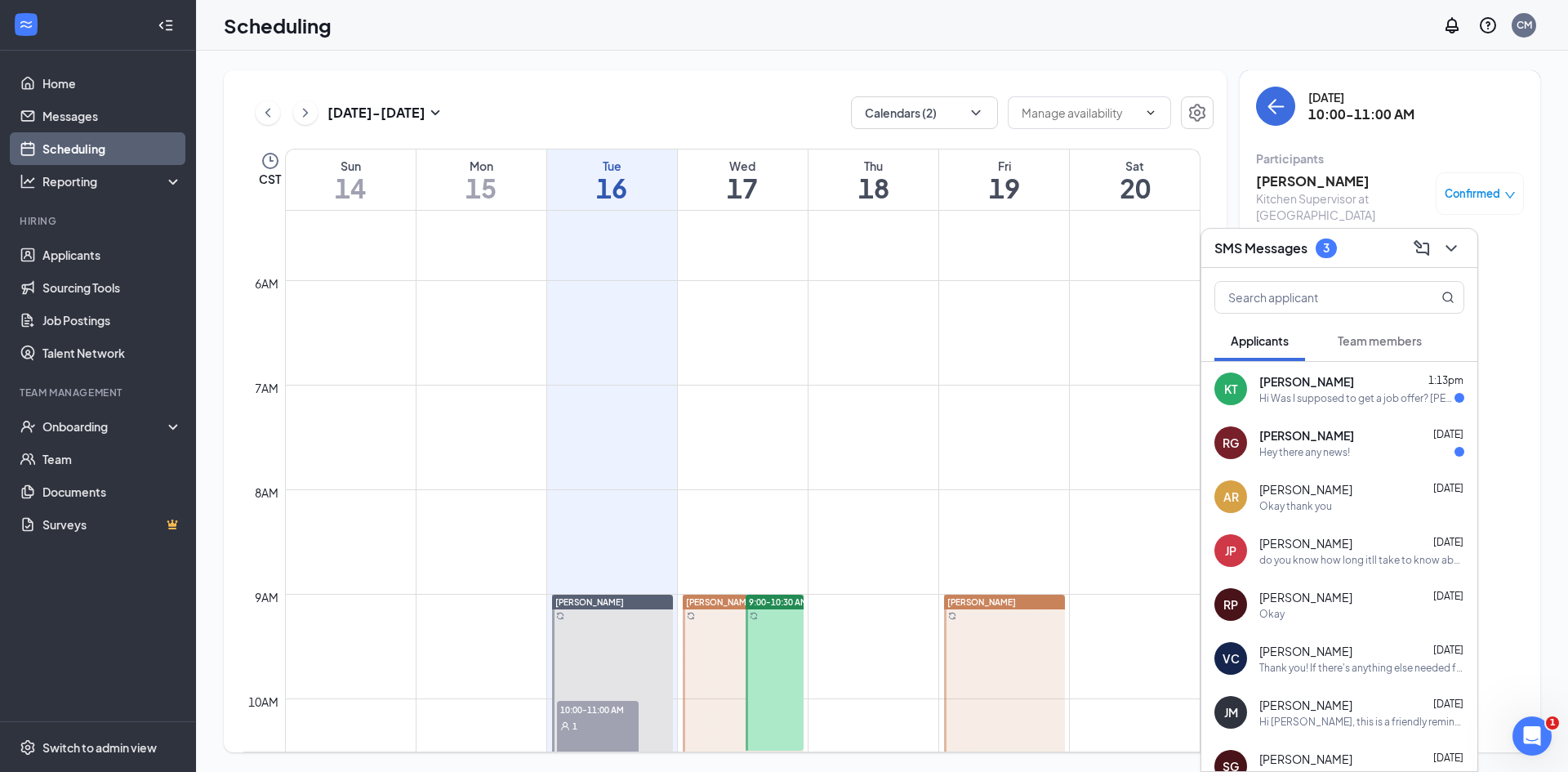
click at [1307, 397] on div "Hi Was I supposed to get a job offer? [PERSON_NAME]" at bounding box center [1358, 397] width 195 height 14
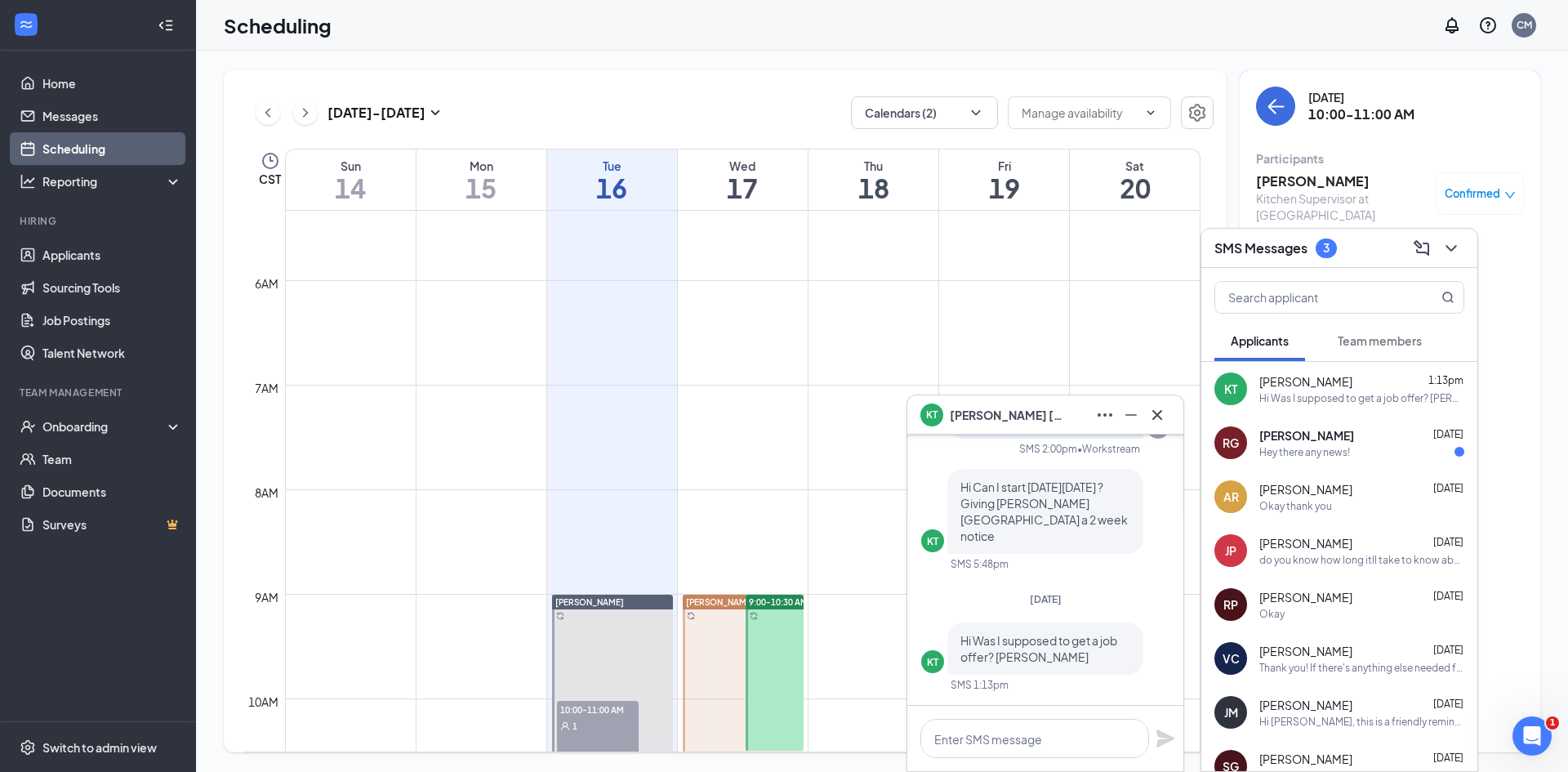
click at [1341, 459] on div "RG [PERSON_NAME] [DATE] Hey there any news!" at bounding box center [1339, 443] width 276 height 54
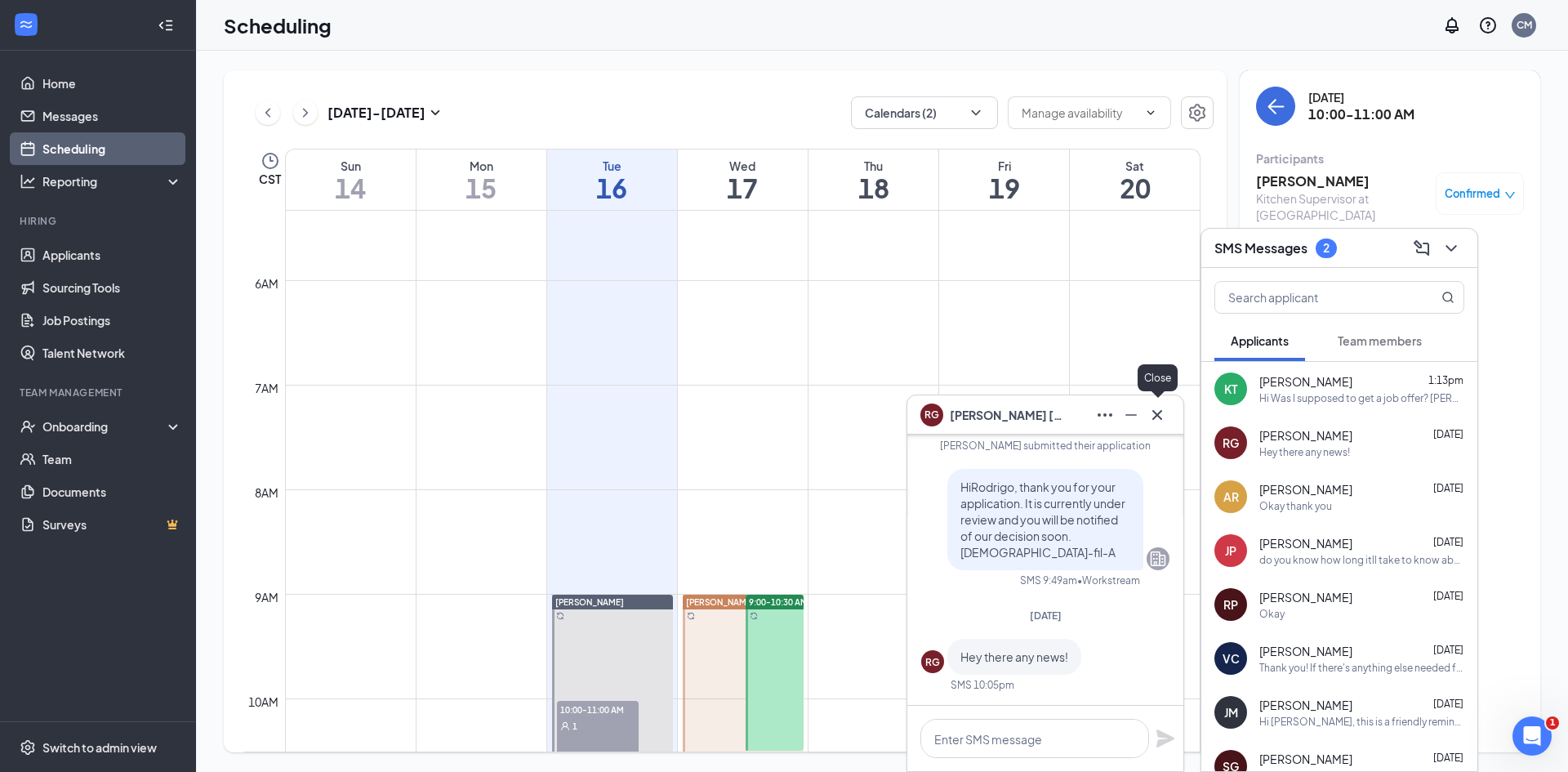
click at [1159, 418] on icon "Cross" at bounding box center [1157, 414] width 20 height 20
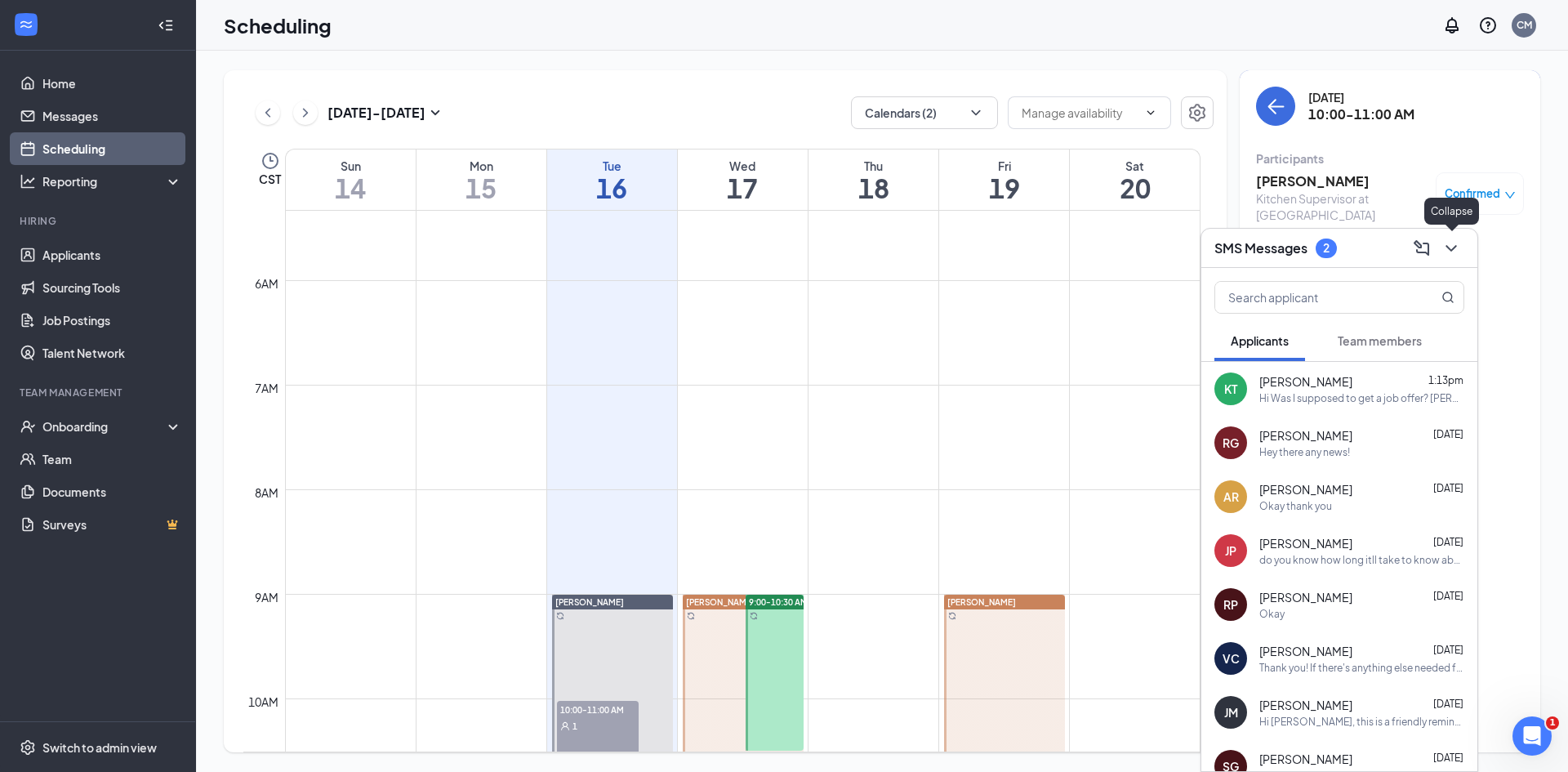
click at [1454, 248] on icon "ChevronDown" at bounding box center [1451, 247] width 10 height 7
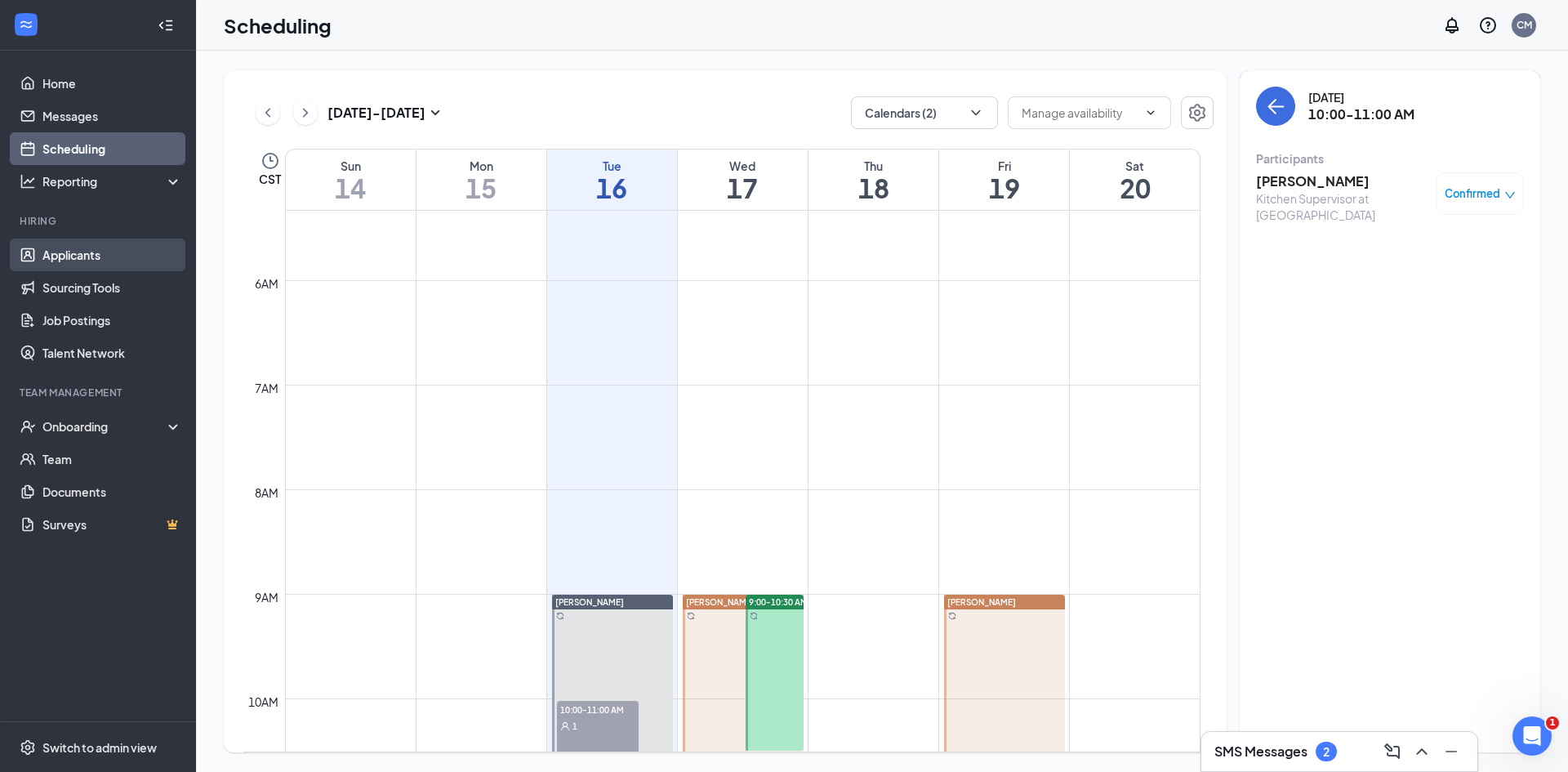
click at [69, 250] on link "Applicants" at bounding box center [113, 254] width 140 height 33
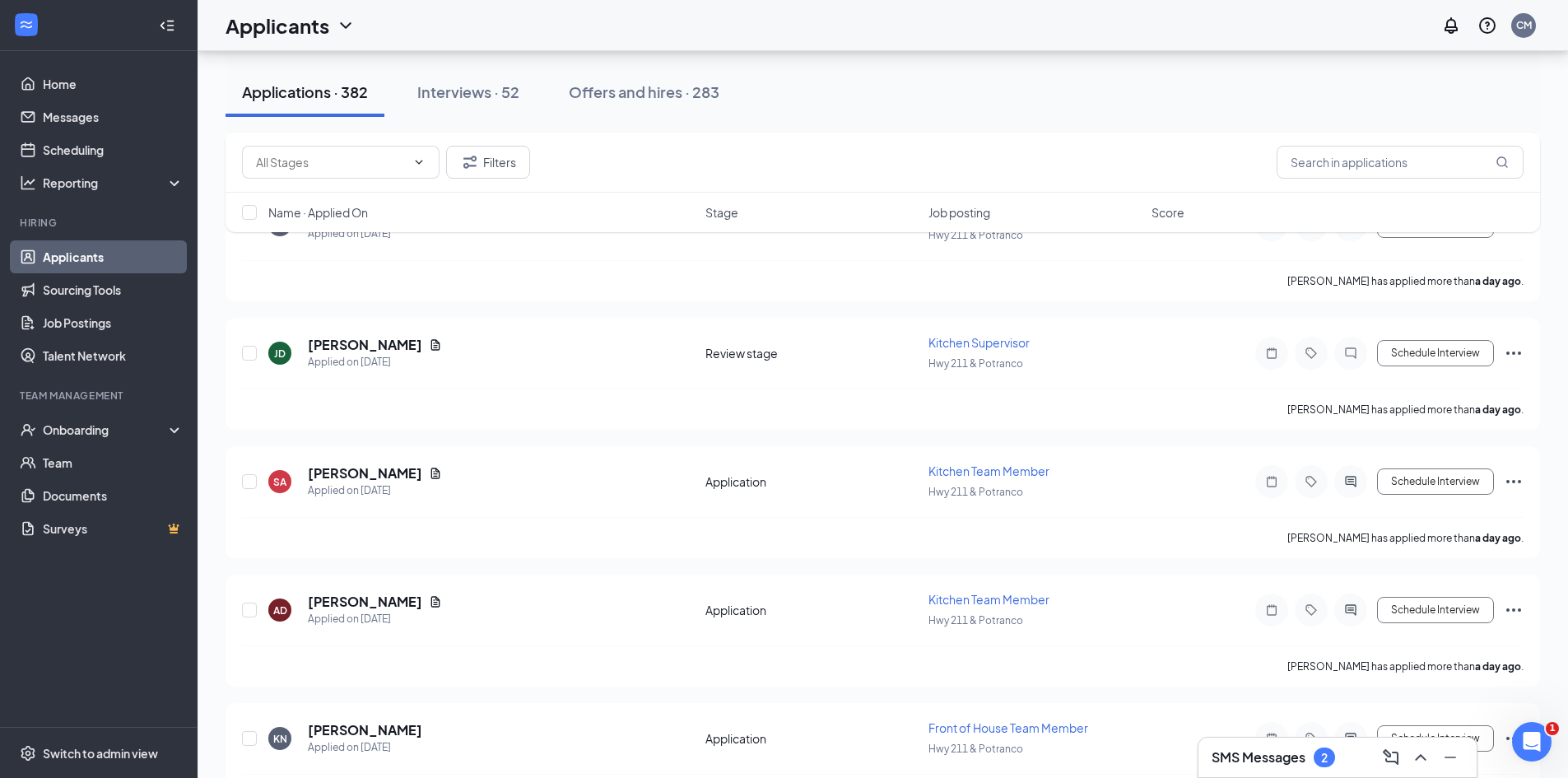
scroll to position [1810, 0]
click at [1322, 152] on input "text" at bounding box center [1400, 161] width 247 height 33
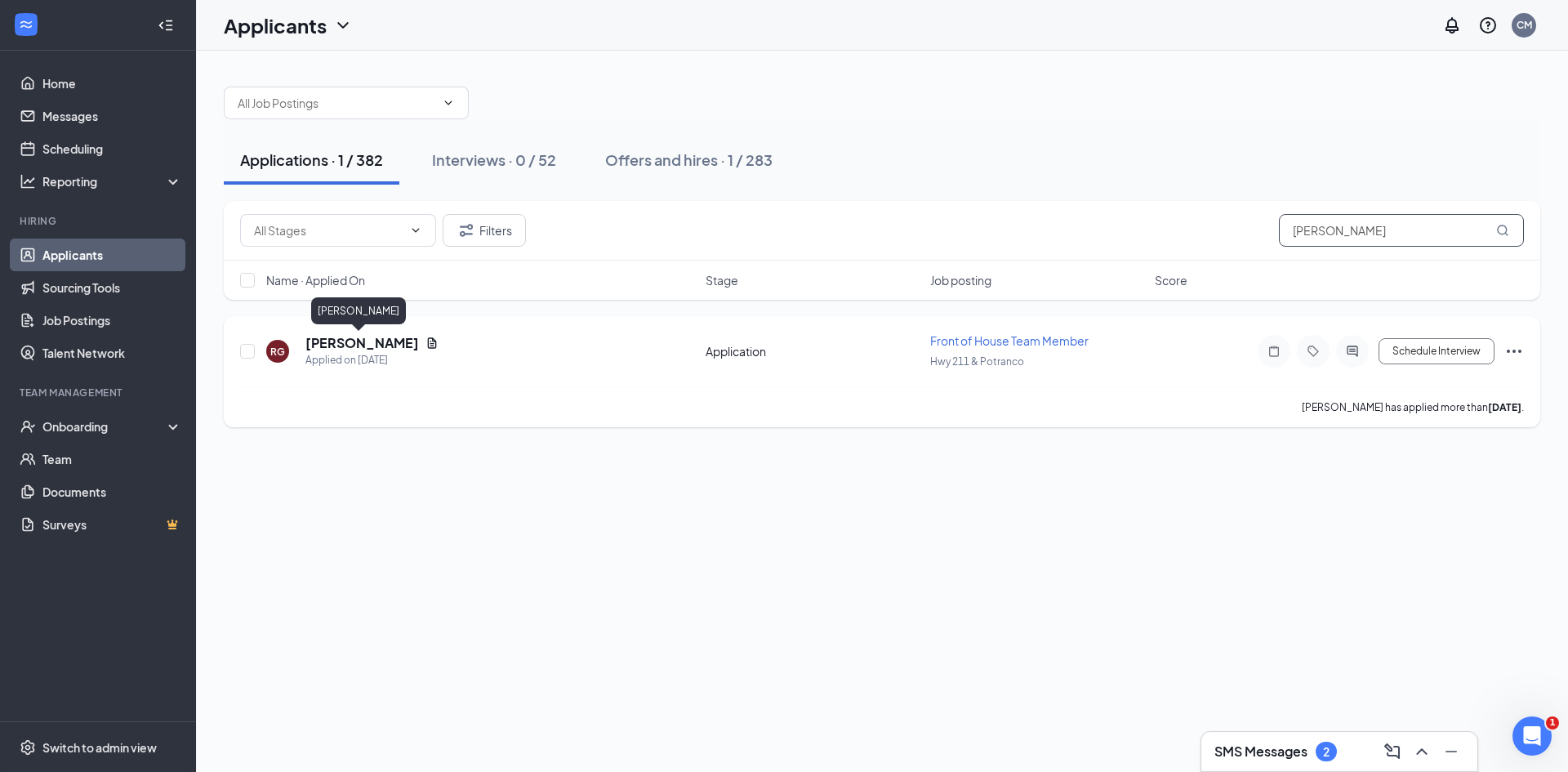
type input "[PERSON_NAME]"
click at [376, 344] on h5 "[PERSON_NAME]" at bounding box center [362, 342] width 114 height 18
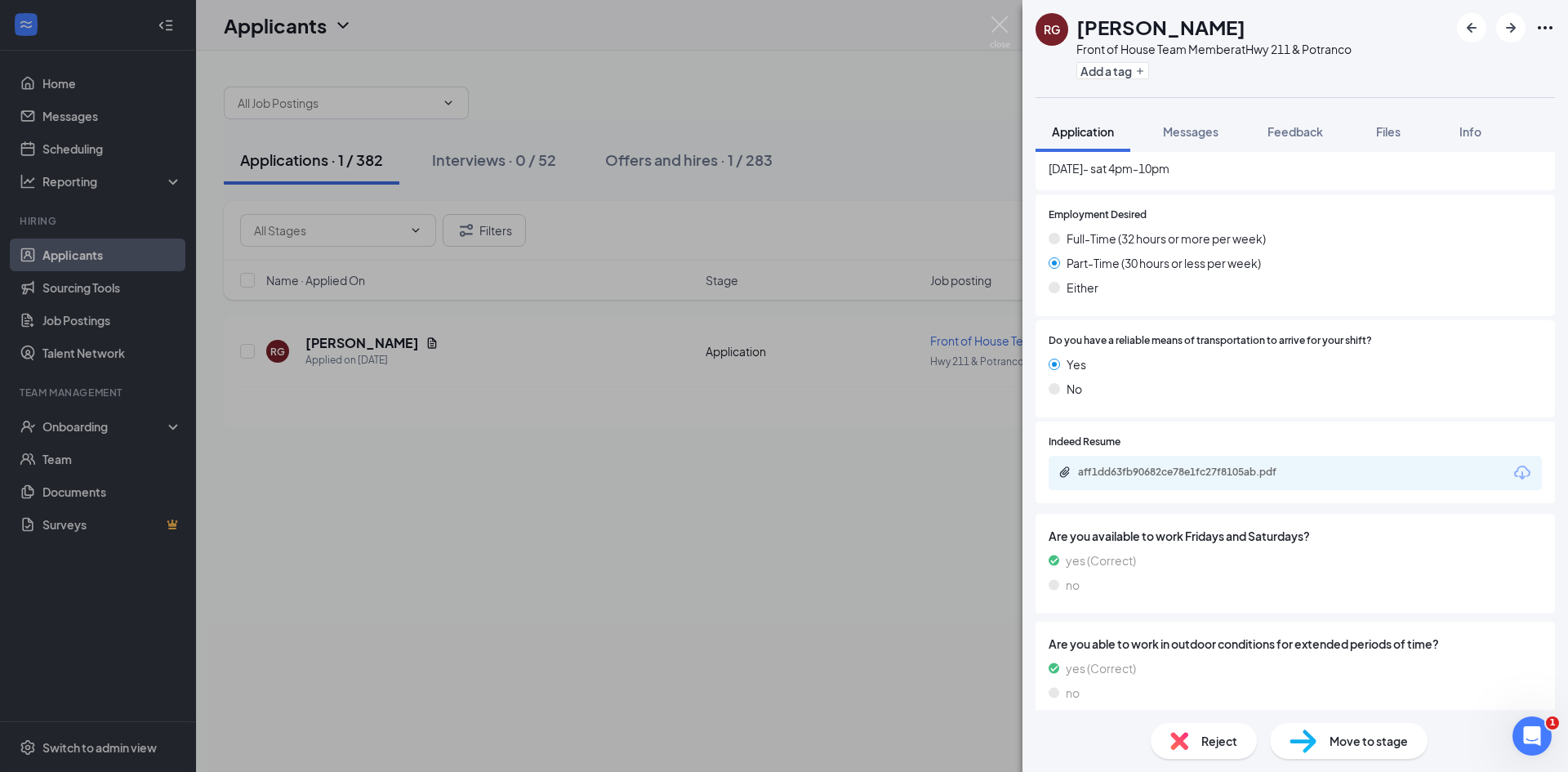
scroll to position [992, 0]
click at [1236, 464] on div "aff1dd63fb90682ce78e1fc27f8105ab.pdf" at bounding box center [1193, 471] width 229 height 13
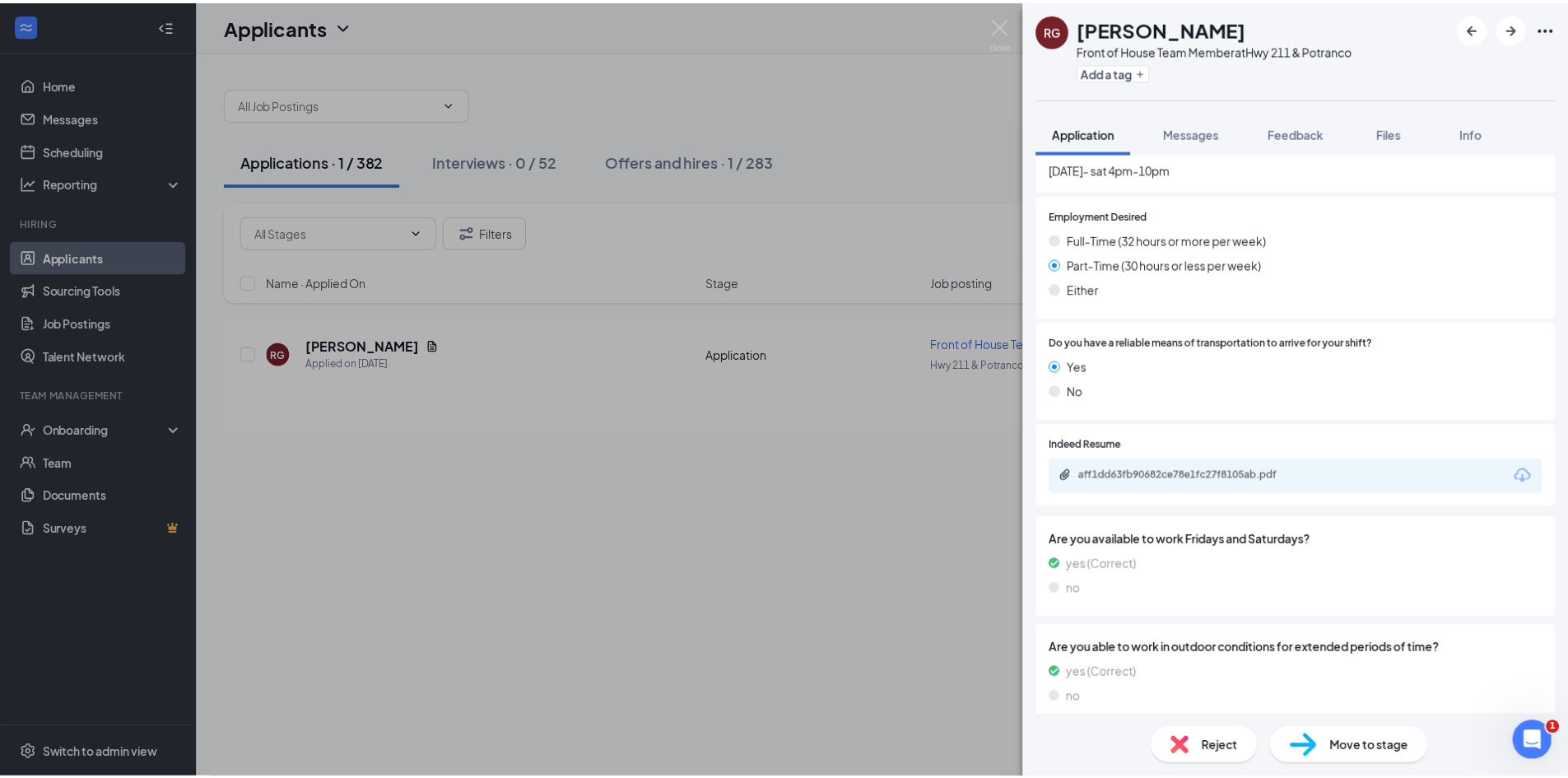
scroll to position [994, 0]
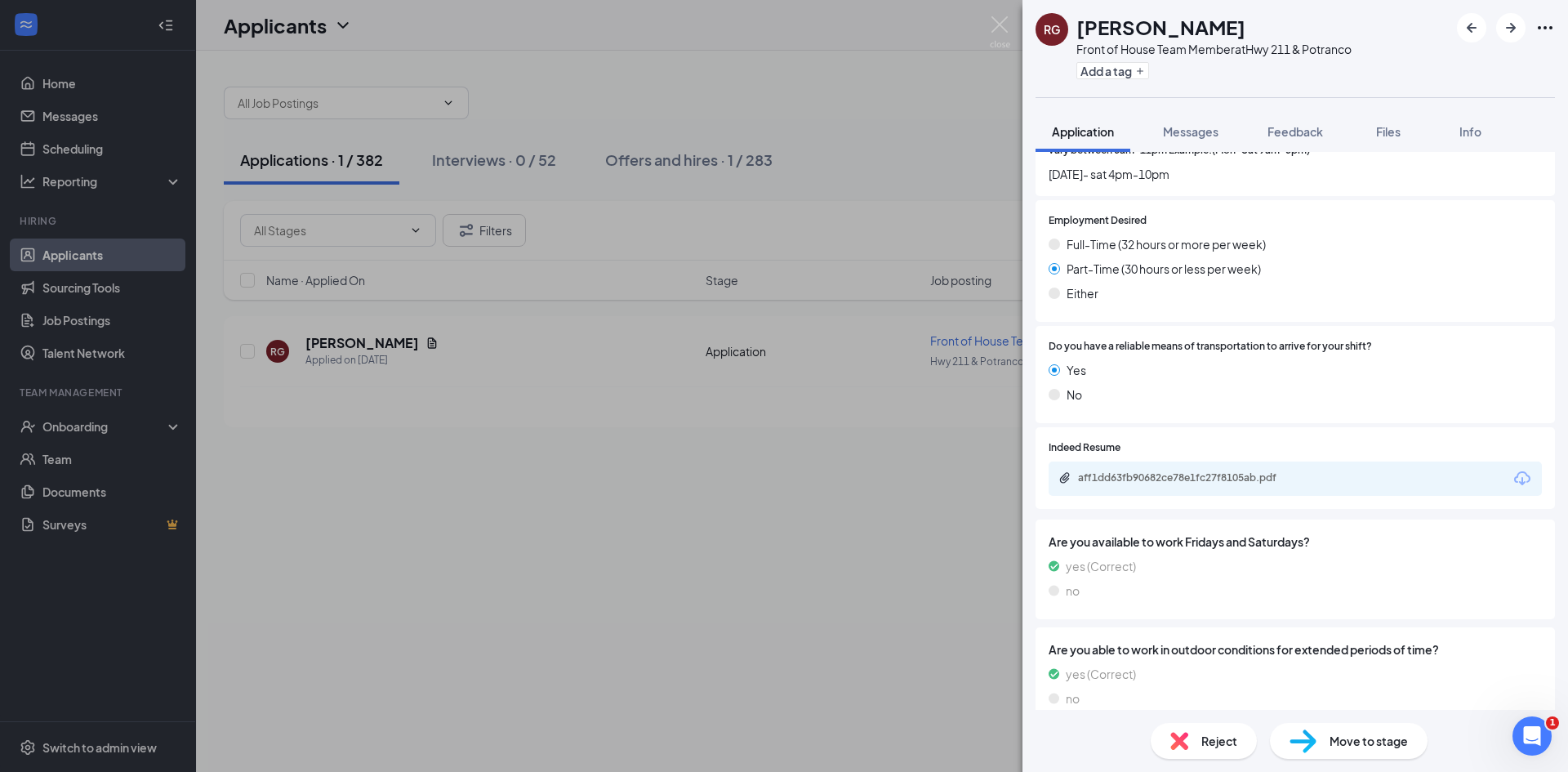
click at [1337, 733] on span "Move to stage" at bounding box center [1369, 740] width 78 height 18
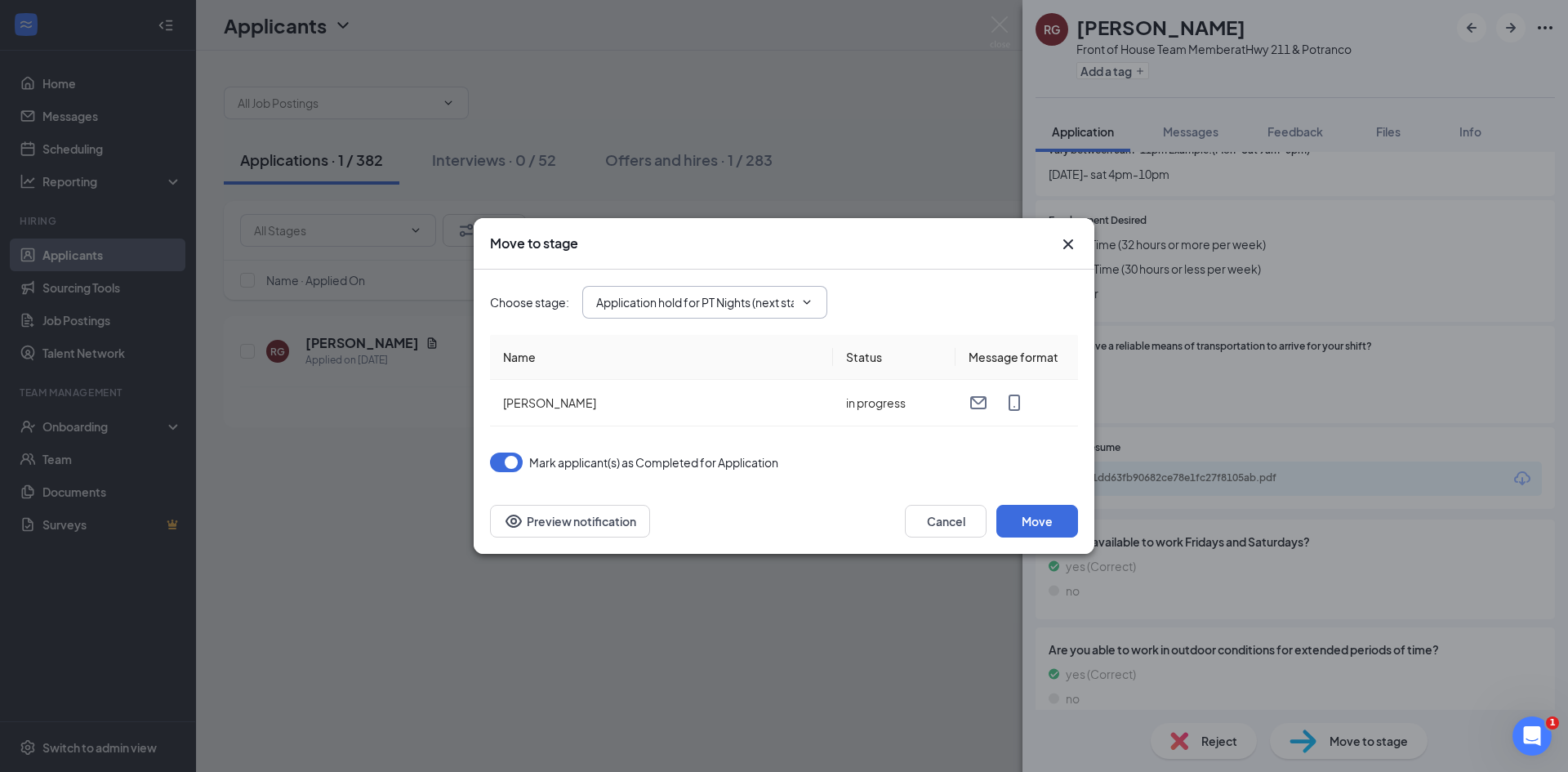
click at [639, 310] on input "Application hold for PT Nights (next stage)" at bounding box center [695, 301] width 197 height 18
click at [620, 386] on div "Onsite Interview" at bounding box center [653, 380] width 87 height 18
type input "Onsite Interview"
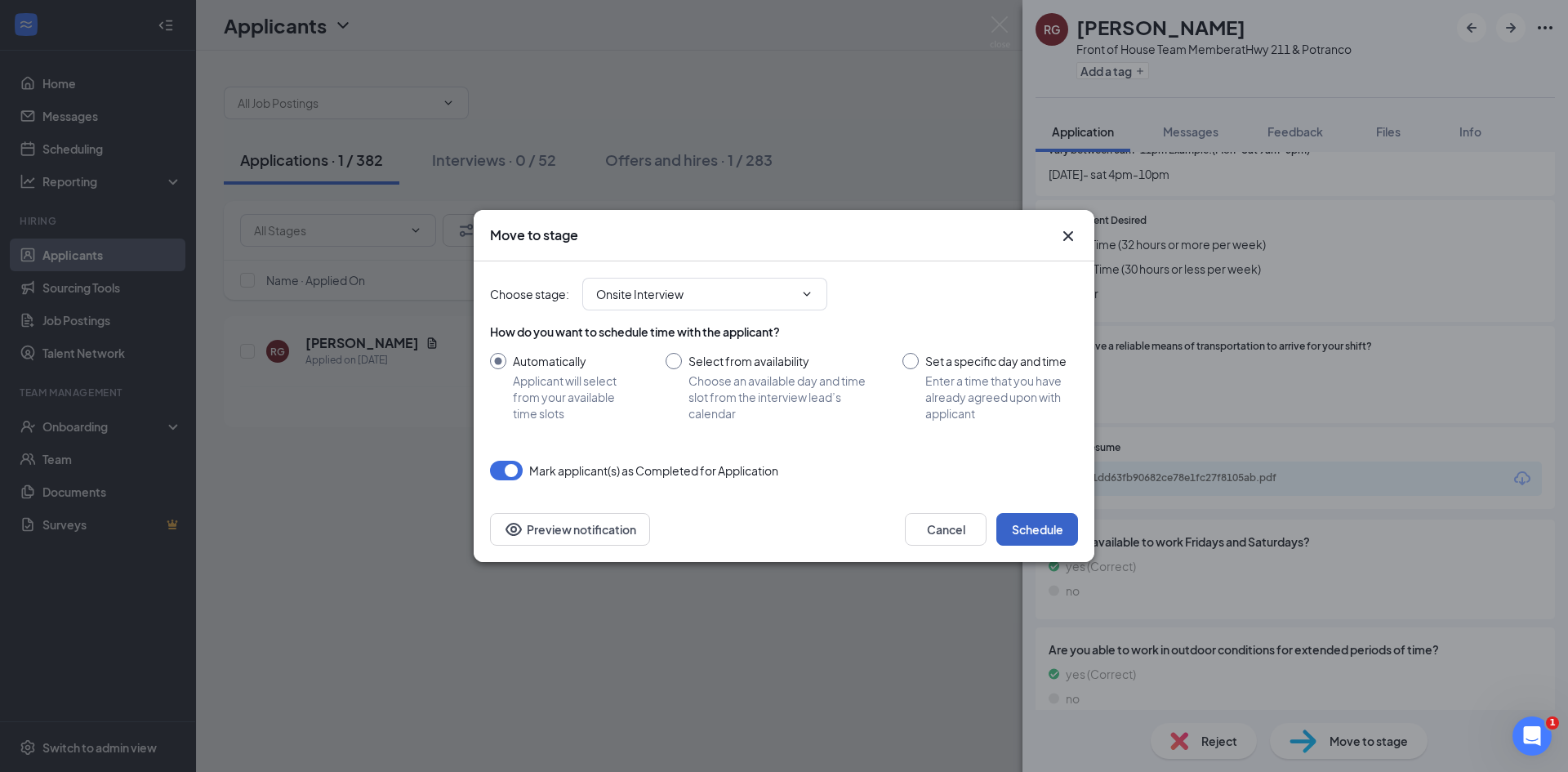
click at [1036, 528] on button "Schedule" at bounding box center [1038, 528] width 82 height 33
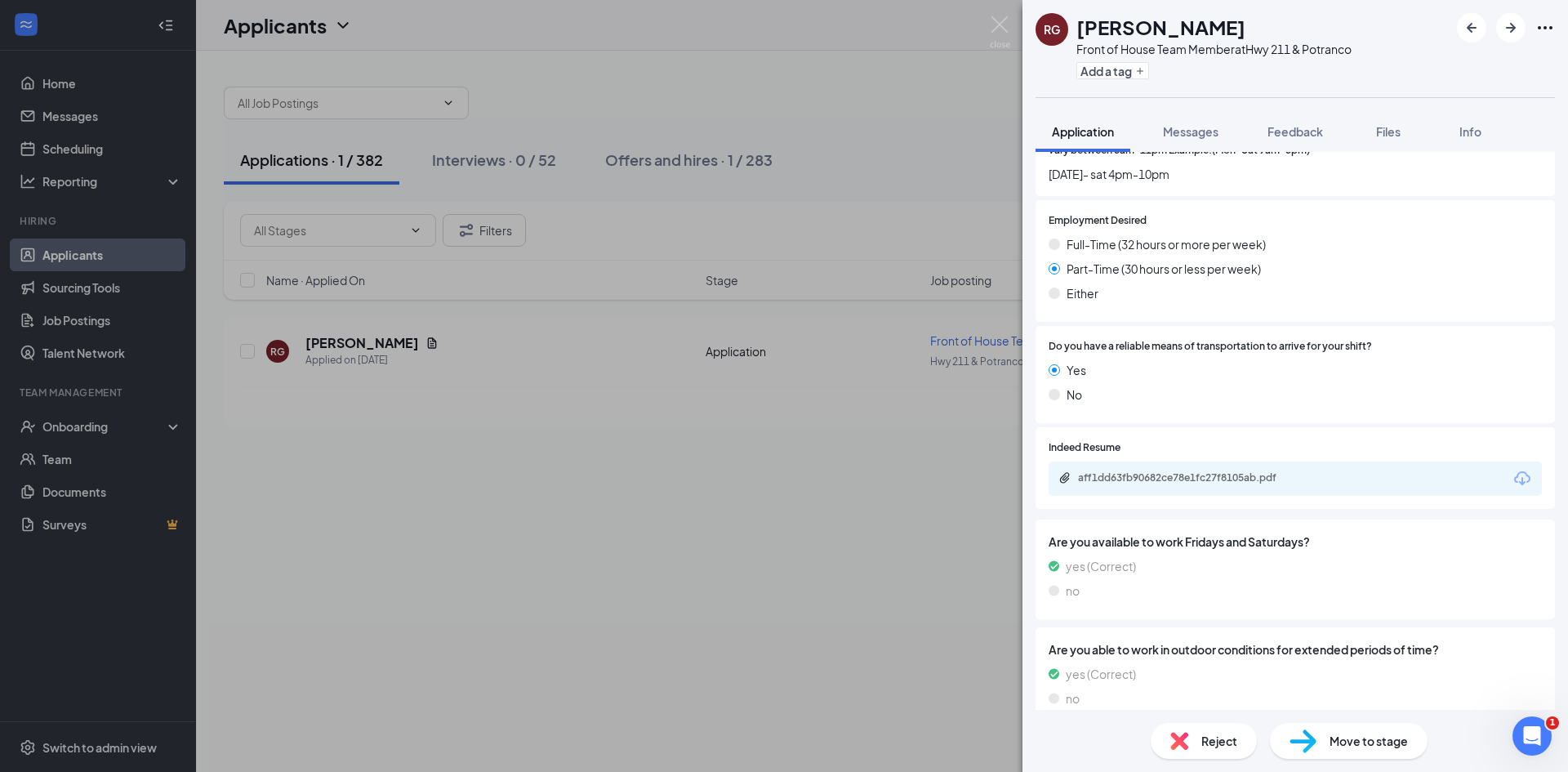
click at [864, 140] on div "RG [PERSON_NAME] Front of House Team Member at Hwy 211 & Potranco Add a tag App…" at bounding box center [784, 386] width 1568 height 772
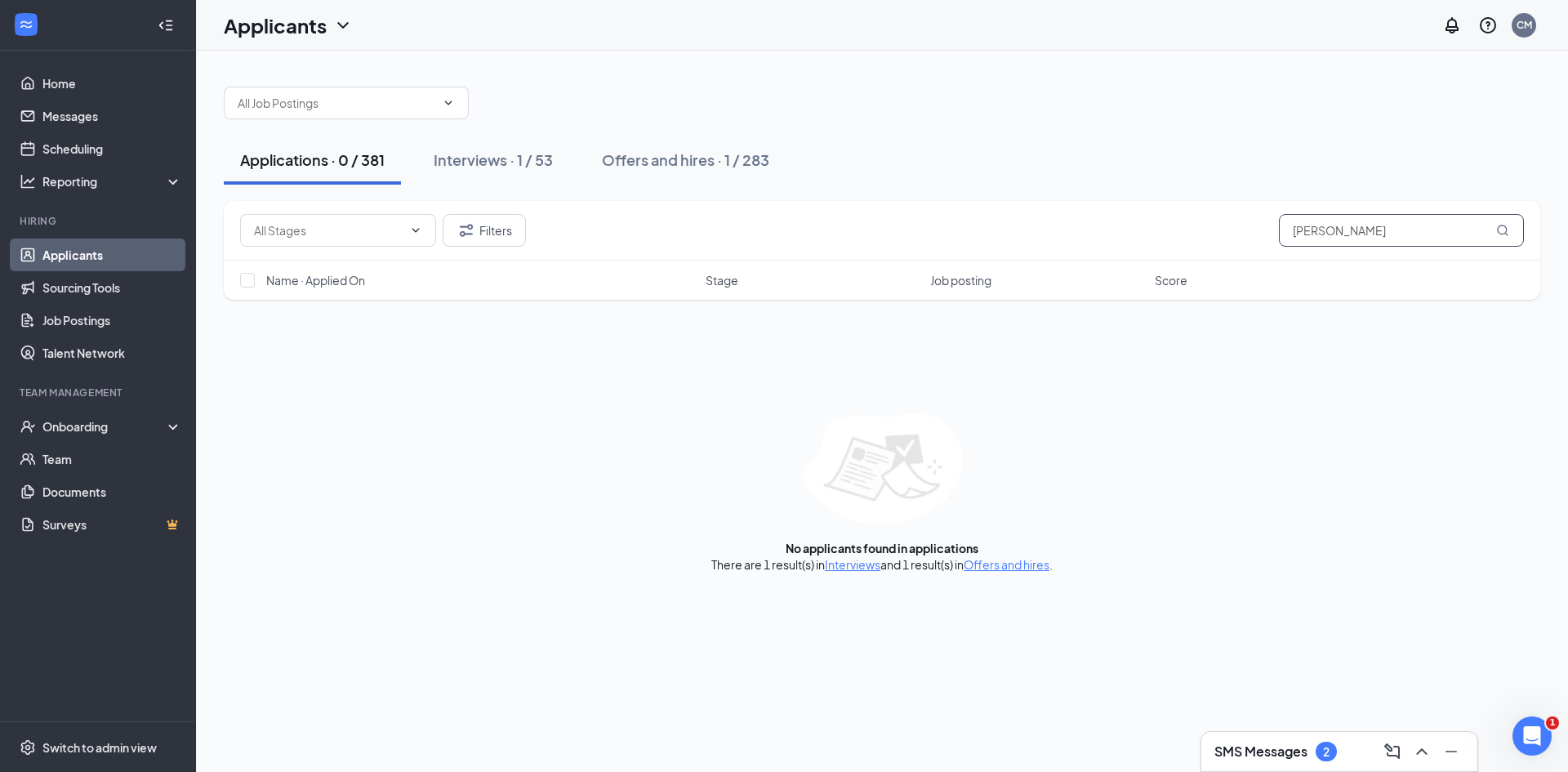
drag, startPoint x: 1359, startPoint y: 233, endPoint x: 930, endPoint y: 207, distance: 429.8
click at [932, 214] on div "Filters [PERSON_NAME]" at bounding box center [882, 230] width 1284 height 33
